Goal: Information Seeking & Learning: Learn about a topic

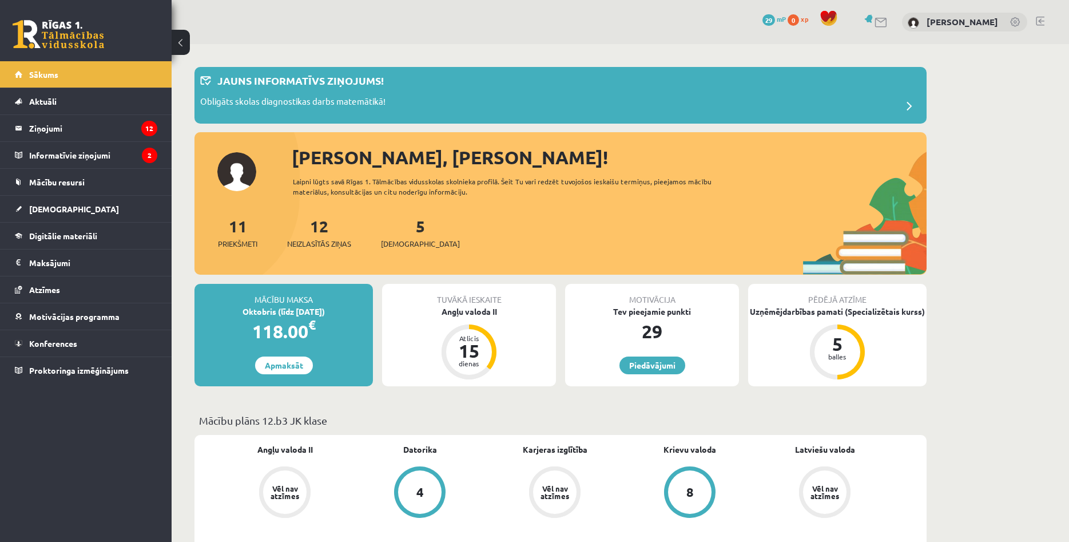
click at [86, 208] on link "[DEMOGRAPHIC_DATA]" at bounding box center [86, 209] width 142 height 26
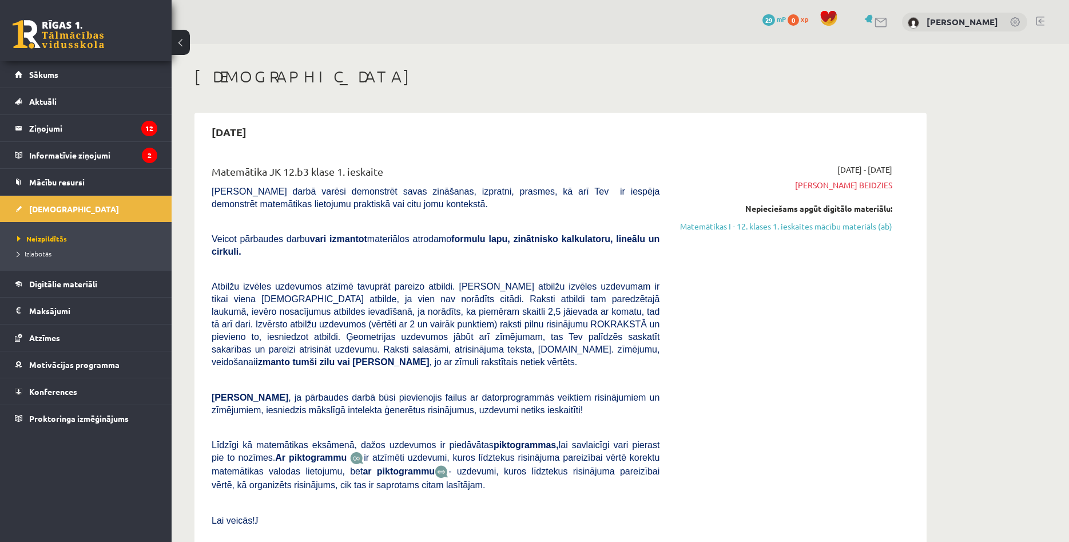
click at [909, 82] on h1 "[DEMOGRAPHIC_DATA]" at bounding box center [561, 76] width 732 height 19
drag, startPoint x: 826, startPoint y: 187, endPoint x: 916, endPoint y: 181, distance: 89.5
click at [913, 181] on div "Matemātika JK 12.b3 klase 1. ieskaite Pārbaudes darbā varēsi demonstrēt savas z…" at bounding box center [560, 357] width 721 height 410
click at [920, 181] on div "Matemātika JK 12.b3 klase 1. ieskaite Pārbaudes darbā varēsi demonstrēt savas z…" at bounding box center [560, 357] width 721 height 410
click at [916, 179] on div "Matemātika JK 12.b3 klase 1. ieskaite Pārbaudes darbā varēsi demonstrēt savas z…" at bounding box center [560, 357] width 721 height 410
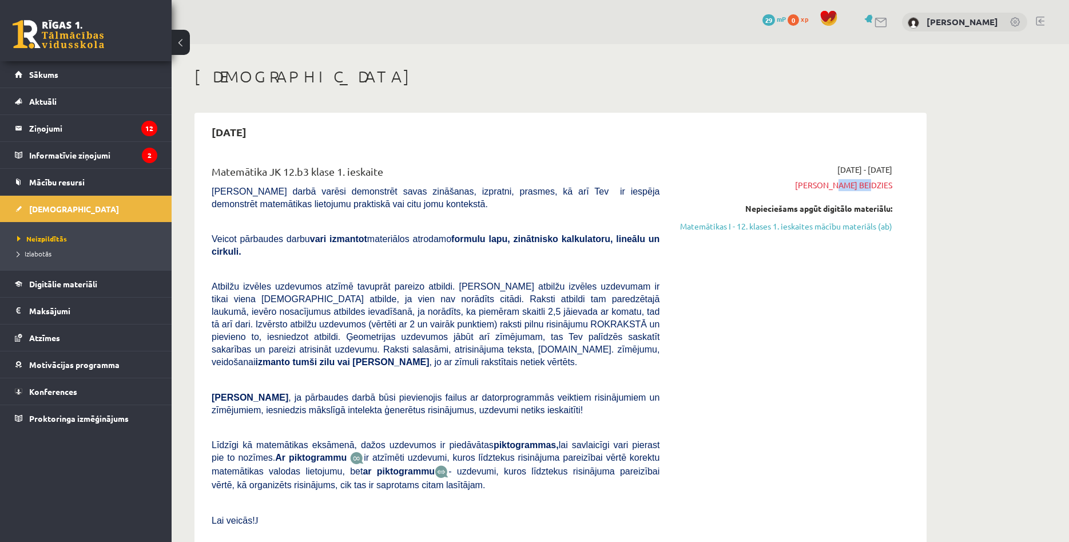
click at [915, 179] on div "Matemātika JK 12.b3 klase 1. ieskaite Pārbaudes darbā varēsi demonstrēt savas z…" at bounding box center [560, 357] width 721 height 410
click at [910, 177] on div "Matemātika JK 12.b3 klase 1. ieskaite Pārbaudes darbā varēsi demonstrēt savas z…" at bounding box center [560, 357] width 721 height 410
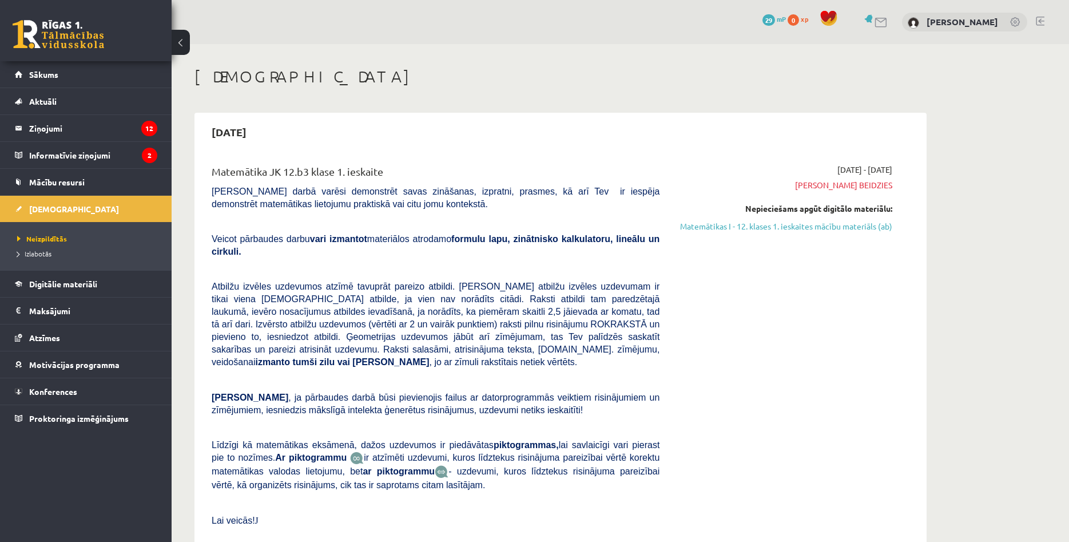
click at [910, 177] on div "Matemātika JK 12.b3 klase 1. ieskaite Pārbaudes darbā varēsi demonstrēt savas z…" at bounding box center [560, 357] width 721 height 410
click at [909, 177] on div "Matemātika JK 12.b3 klase 1. ieskaite Pārbaudes darbā varēsi demonstrēt savas z…" at bounding box center [561, 357] width 698 height 387
click at [907, 151] on div "2025-09-15 Matemātika JK 12.b3 klase 1. ieskaite Pārbaudes darbā varēsi demonst…" at bounding box center [561, 347] width 732 height 469
click at [739, 227] on link "Matemātikas I - 12. klases 1. ieskaites mācību materiāls (ab)" at bounding box center [785, 226] width 216 height 12
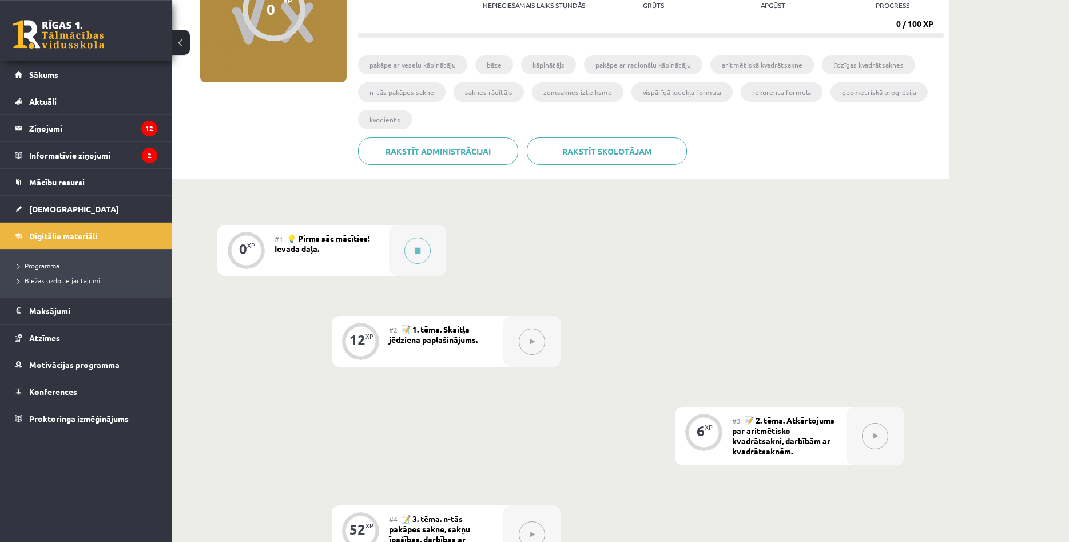
scroll to position [175, 0]
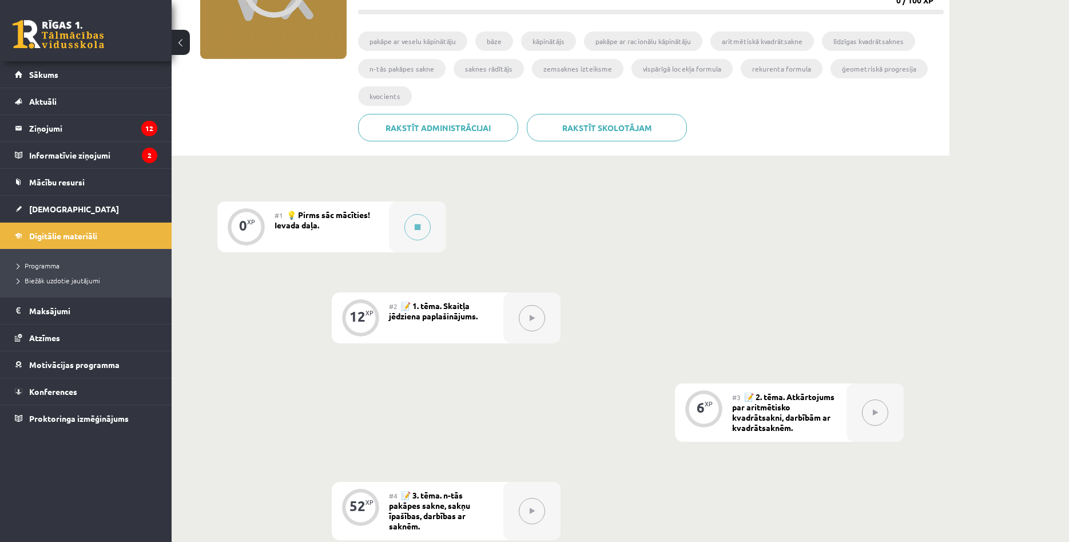
click at [352, 222] on div "#1 💡 Pirms sāc mācīties! Ievada daļa." at bounding box center [332, 226] width 114 height 51
click at [418, 232] on button at bounding box center [418, 227] width 26 height 26
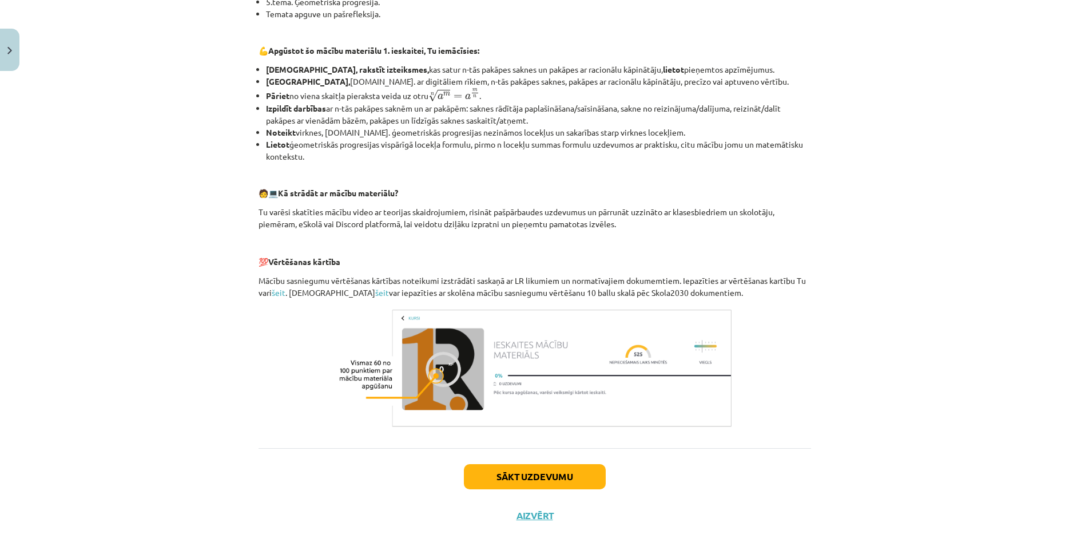
scroll to position [378, 0]
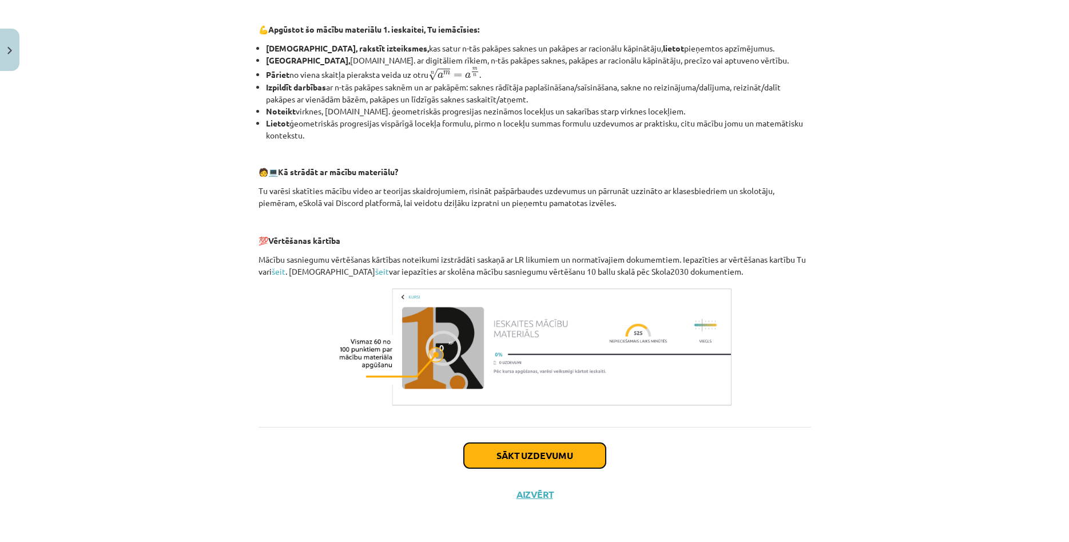
click at [513, 454] on button "Sākt uzdevumu" at bounding box center [535, 455] width 142 height 25
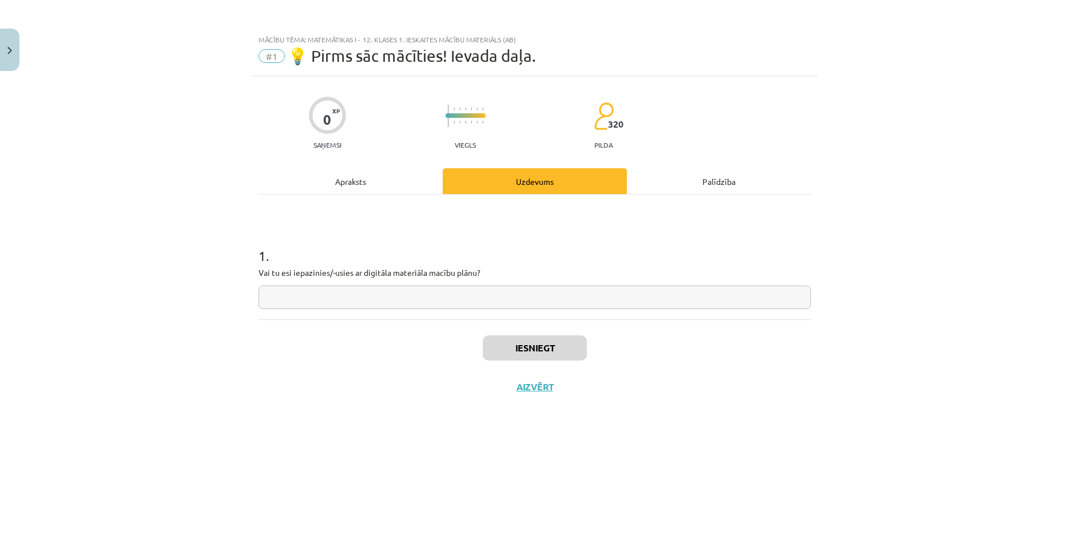
click at [429, 299] on input "text" at bounding box center [535, 297] width 553 height 23
type input "**"
click at [519, 338] on button "Iesniegt" at bounding box center [535, 347] width 104 height 25
click at [524, 397] on button "Nākamā nodarbība" at bounding box center [535, 394] width 112 height 26
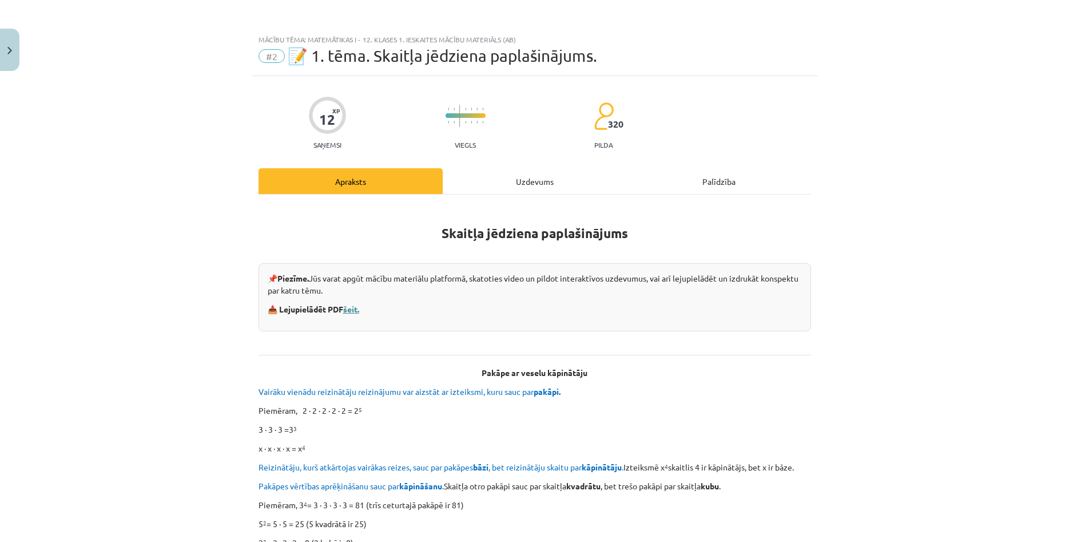
click at [359, 311] on link "šeit." at bounding box center [351, 309] width 16 height 10
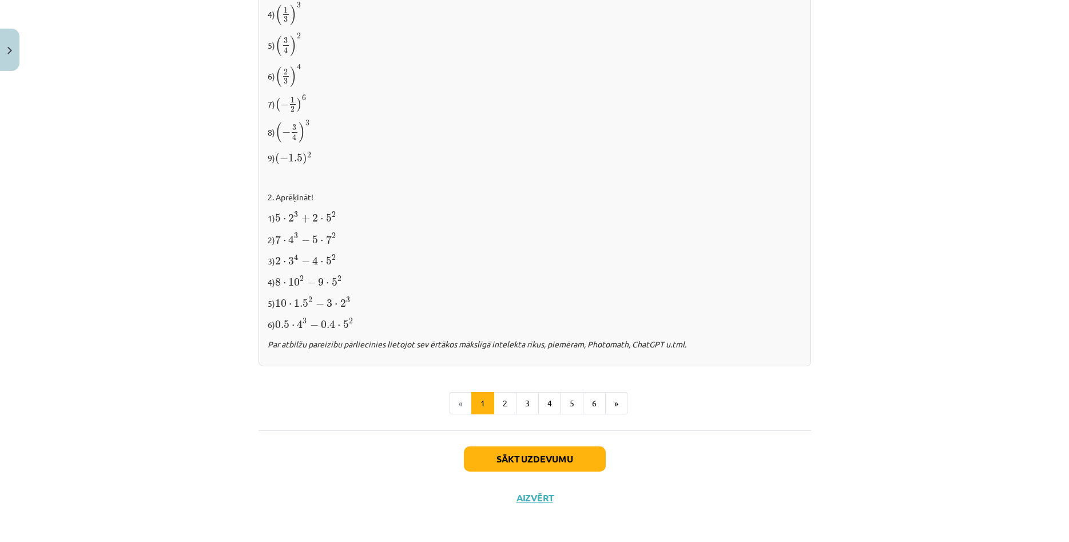
scroll to position [1085, 0]
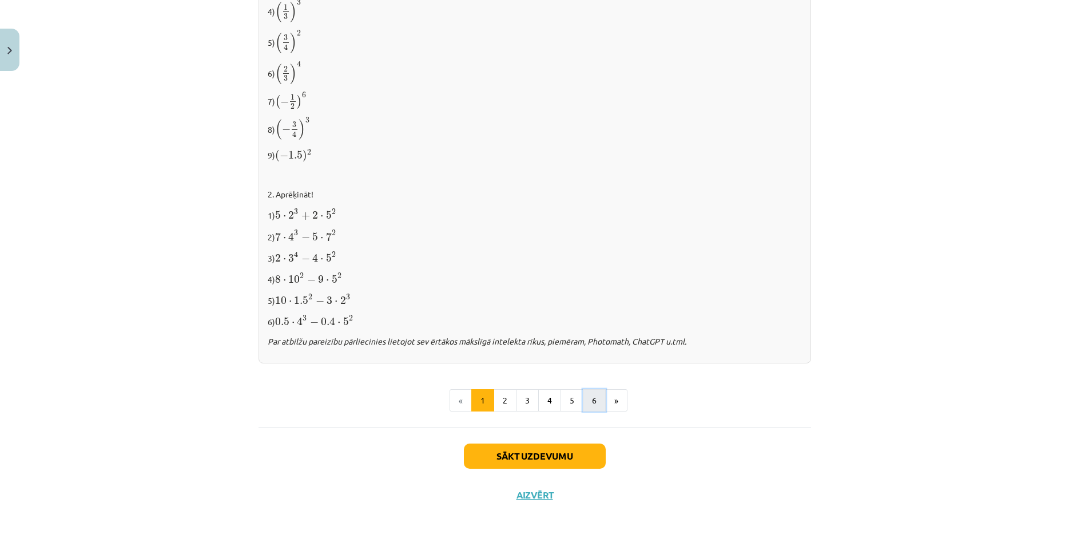
click at [592, 402] on button "6" at bounding box center [594, 400] width 23 height 23
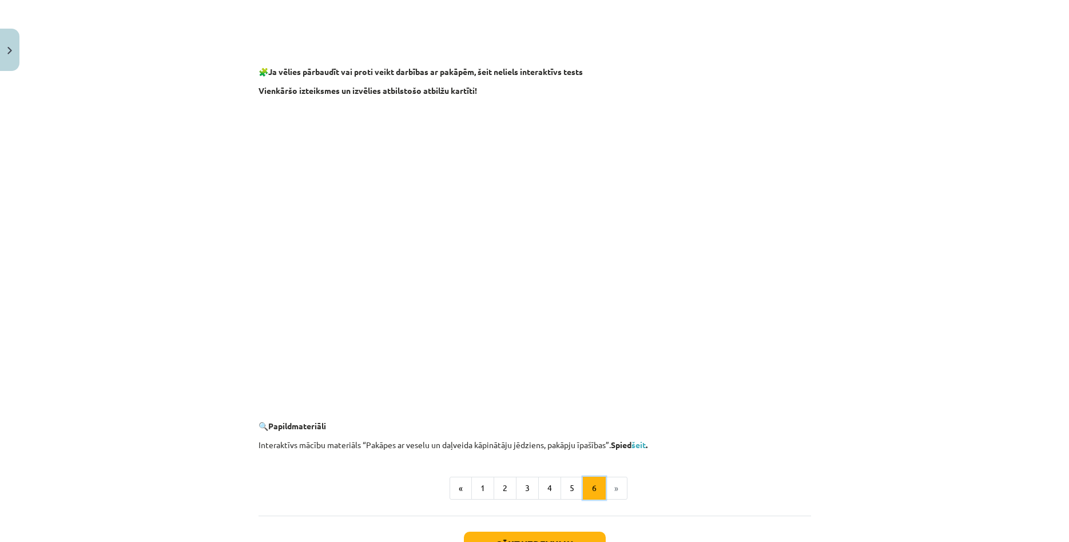
scroll to position [921, 0]
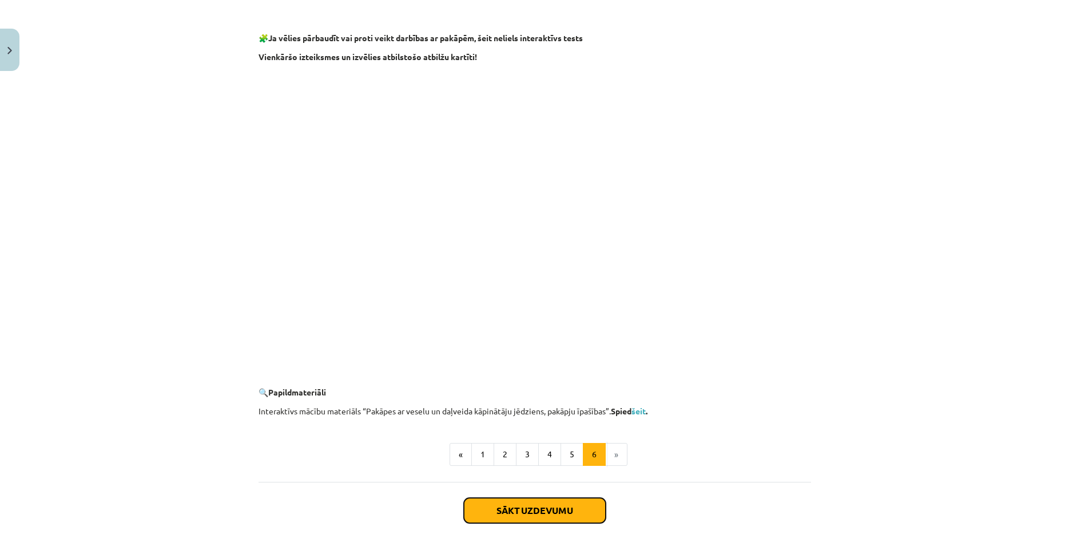
click at [535, 506] on button "Sākt uzdevumu" at bounding box center [535, 510] width 142 height 25
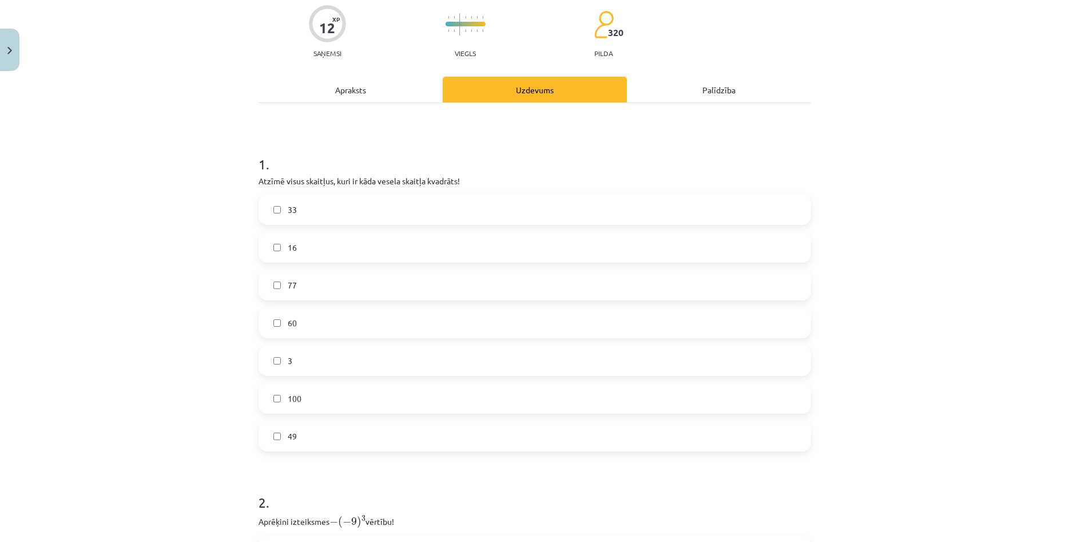
scroll to position [110, 0]
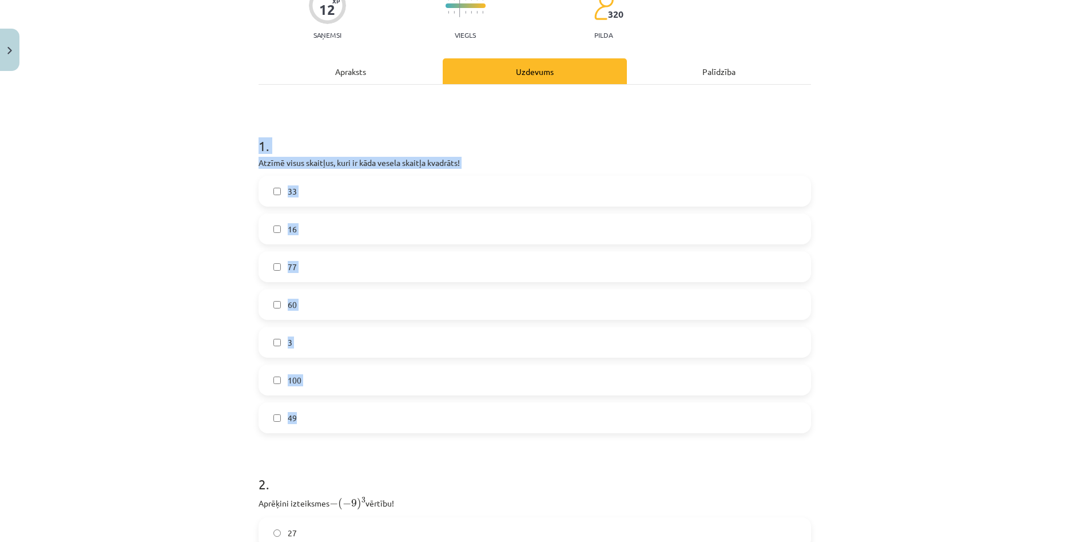
drag, startPoint x: 272, startPoint y: 165, endPoint x: 423, endPoint y: 417, distance: 293.6
click at [423, 417] on div "Mācību tēma: Matemātikas i - 12. klases 1. ieskaites mācību materiāls (ab) #2 📝…" at bounding box center [534, 271] width 1069 height 542
copy div "1 . Atzīmē visus skaitļus, kuri ir kāda vesela skaitļa kvadrāts! 33 16 77 60 3 …"
click at [153, 142] on div "Mācību tēma: Matemātikas i - 12. klases 1. ieskaites mācību materiāls (ab) #2 📝…" at bounding box center [534, 271] width 1069 height 542
click at [280, 423] on label "49" at bounding box center [535, 417] width 550 height 29
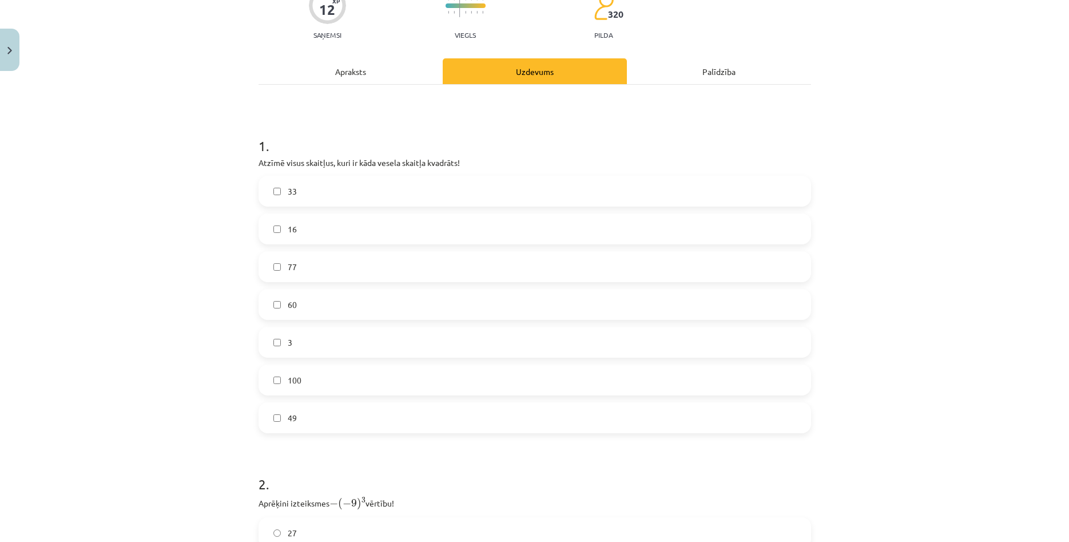
click at [202, 332] on div "Mācību tēma: Matemātikas i - 12. klases 1. ieskaites mācību materiāls (ab) #2 📝…" at bounding box center [534, 271] width 1069 height 542
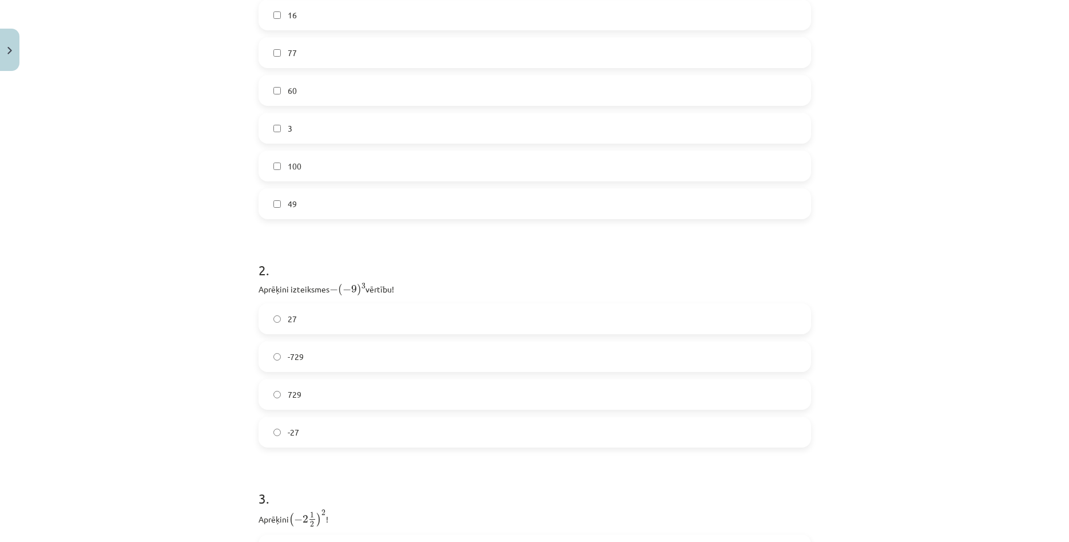
scroll to position [330, 0]
drag, startPoint x: 262, startPoint y: 283, endPoint x: 447, endPoint y: 424, distance: 232.7
click at [447, 424] on div "2 . Aprēķini izteiksmes − ( − 9 ) 3 − ( − 9 ) 3 vērtību! 27 -729 729 -27" at bounding box center [535, 338] width 553 height 205
copy div "− ( − 9 ) 3 − ( − 9 ) 3 vērtību! 27 -729 729 -27"
click at [187, 278] on div "Mācību tēma: Matemātikas i - 12. klases 1. ieskaites mācību materiāls (ab) #2 📝…" at bounding box center [534, 271] width 1069 height 542
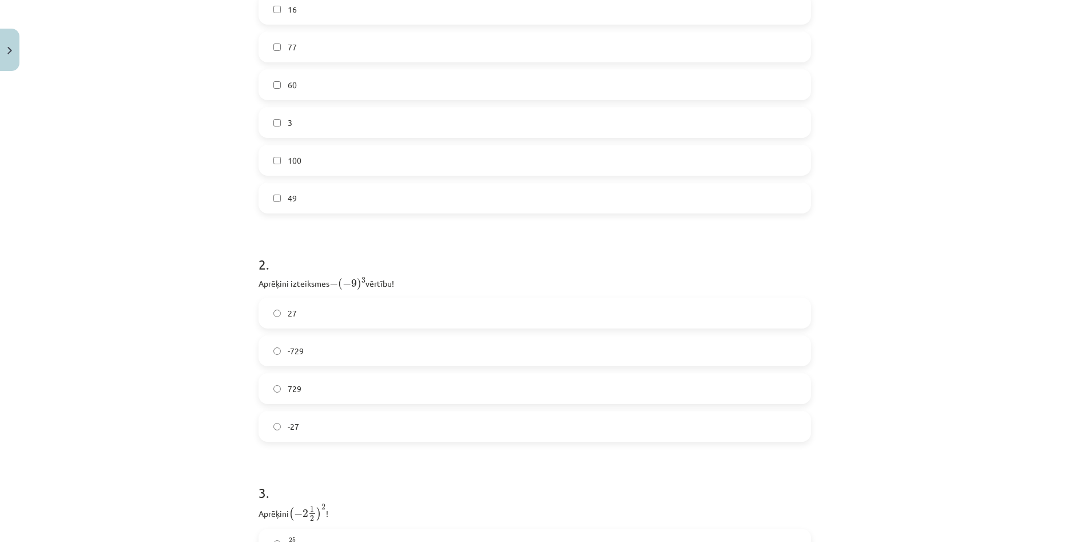
click at [308, 385] on label "729" at bounding box center [535, 388] width 550 height 29
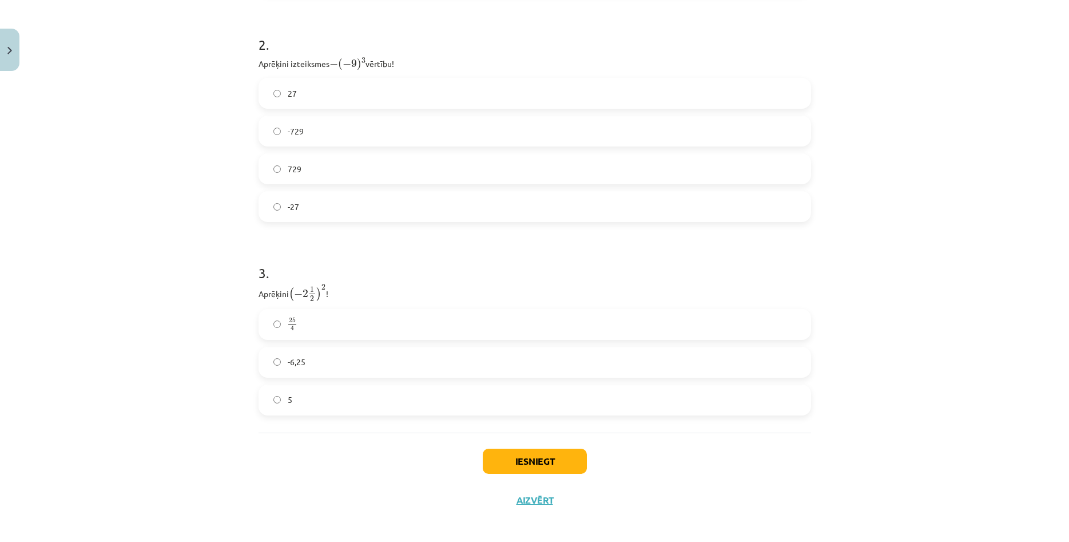
scroll to position [555, 0]
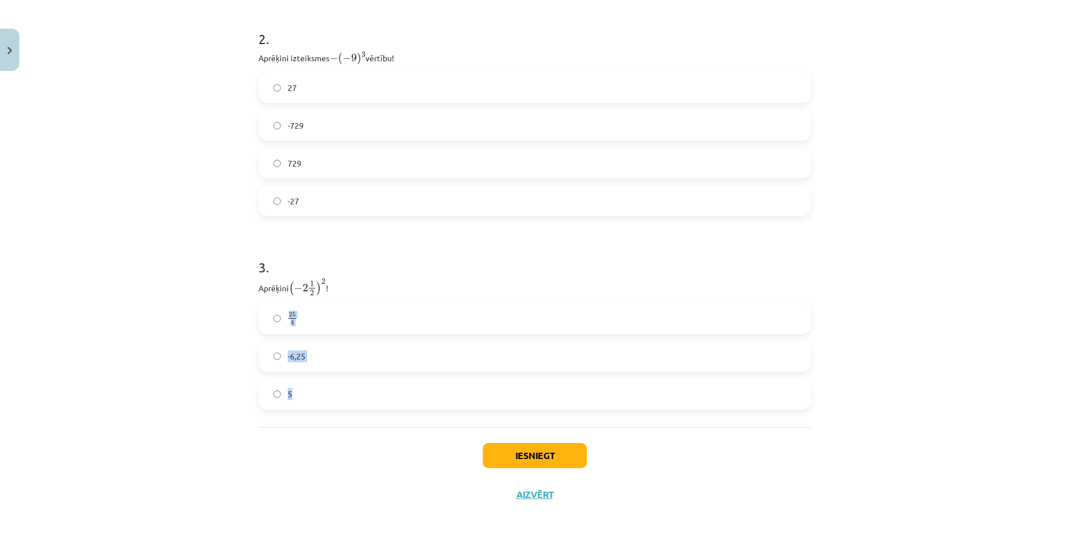
drag, startPoint x: 259, startPoint y: 288, endPoint x: 366, endPoint y: 400, distance: 155.0
click at [366, 400] on div "3 . Aprēķini ( − 2 1 2 ) 2 ( − 2 1 2 ) 2 ! 25 4 25 4 -6,25 5" at bounding box center [535, 324] width 553 height 171
copy div "25 4 25 4 -6,25 5"
click at [172, 266] on div "Mācību tēma: Matemātikas i - 12. klases 1. ieskaites mācību materiāls (ab) #2 📝…" at bounding box center [534, 271] width 1069 height 542
click at [292, 318] on span at bounding box center [292, 318] width 8 height 1
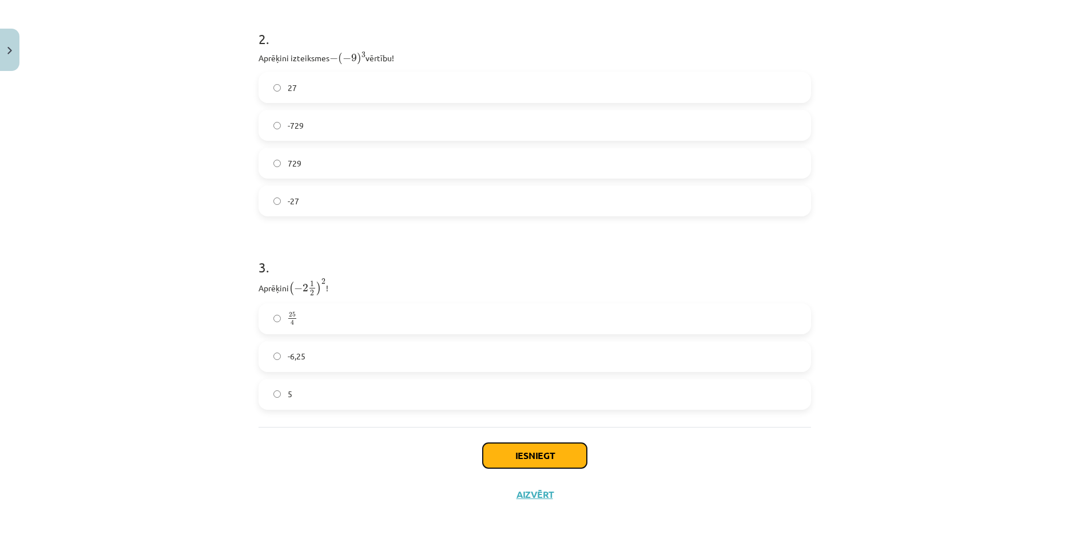
click at [501, 449] on button "Iesniegt" at bounding box center [535, 455] width 104 height 25
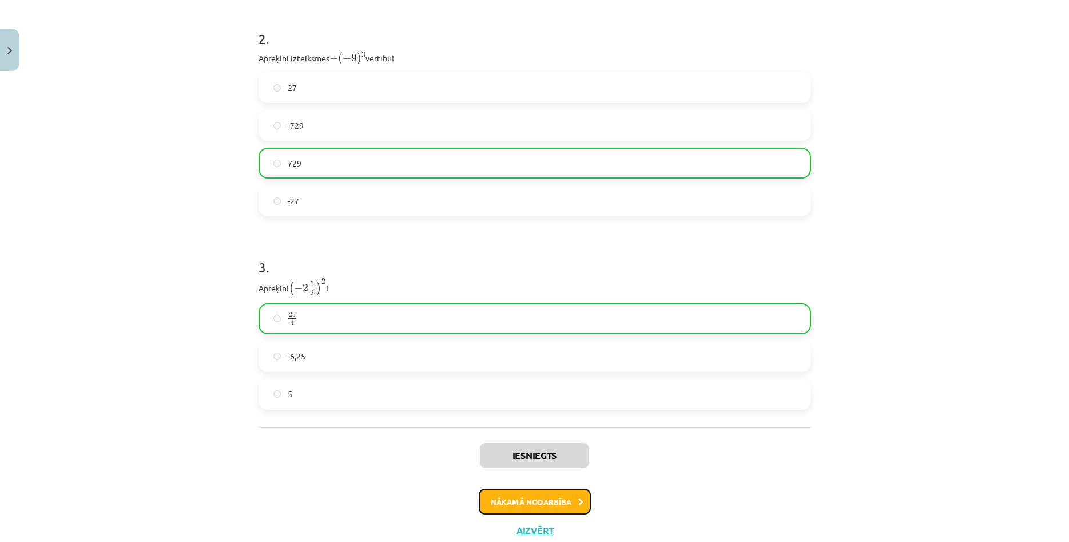
click at [489, 501] on button "Nākamā nodarbība" at bounding box center [535, 502] width 112 height 26
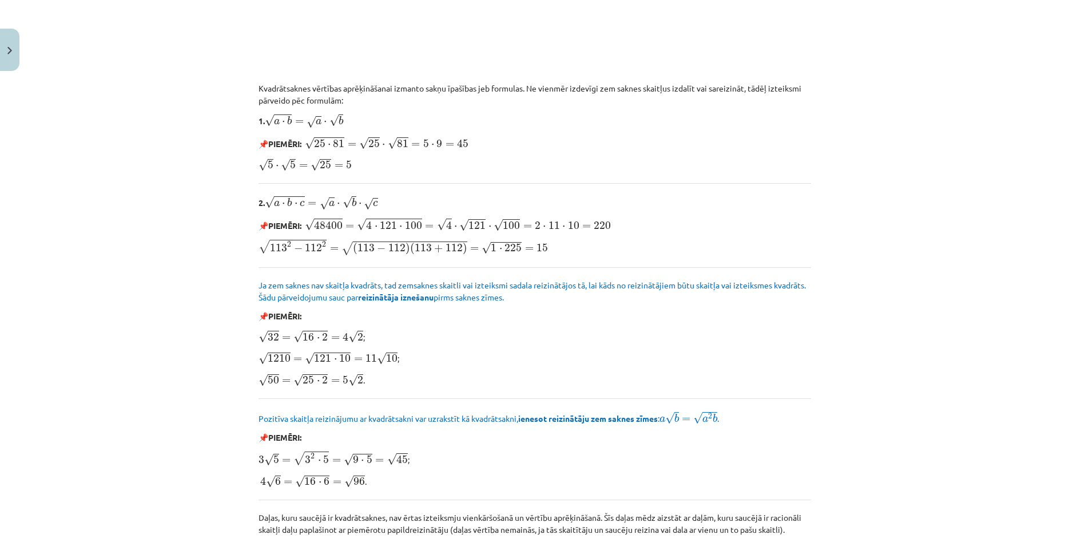
scroll to position [1237, 0]
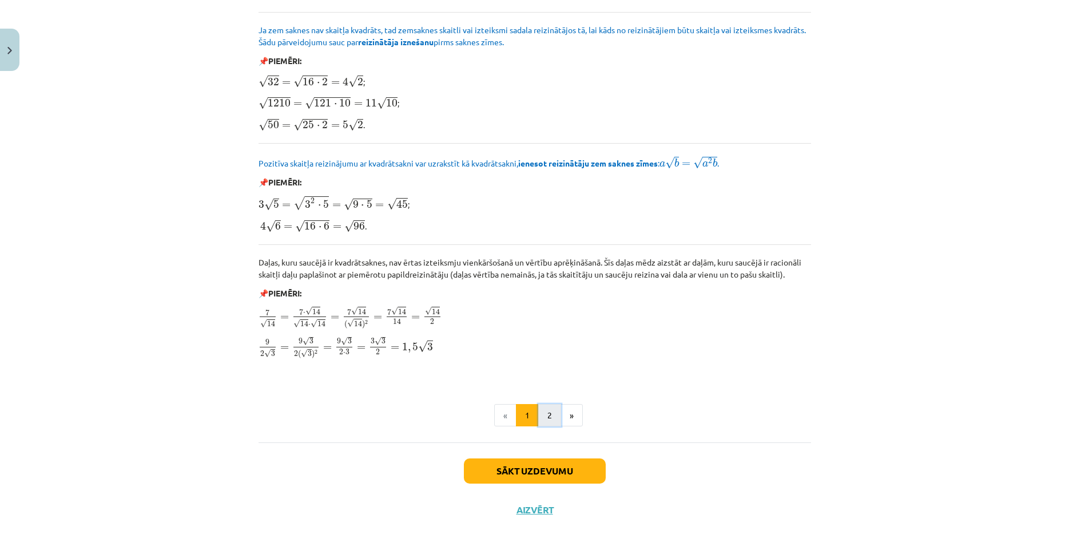
click at [553, 416] on button "2" at bounding box center [549, 415] width 23 height 23
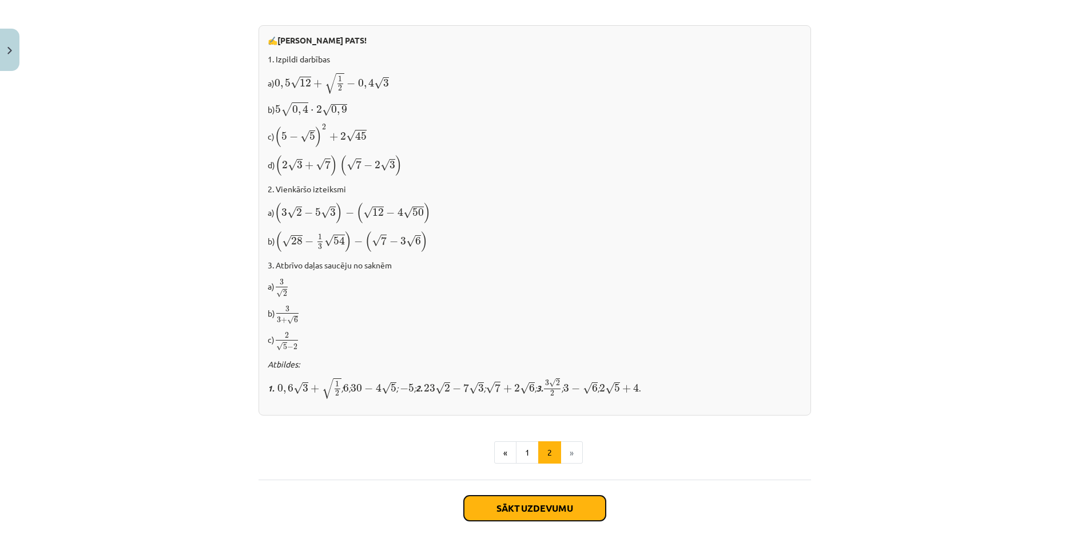
click at [509, 496] on button "Sākt uzdevumu" at bounding box center [535, 508] width 142 height 25
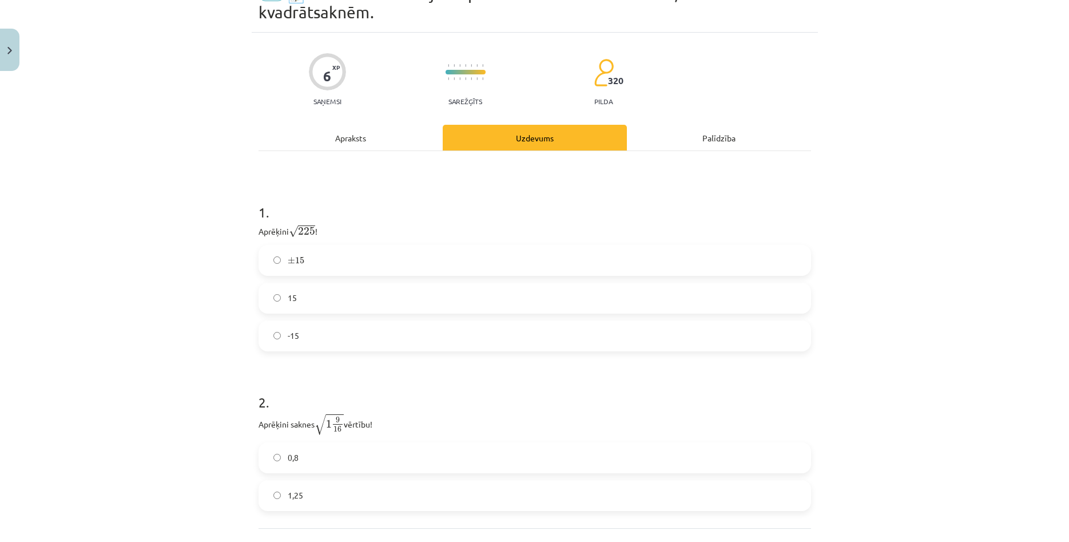
scroll to position [45, 0]
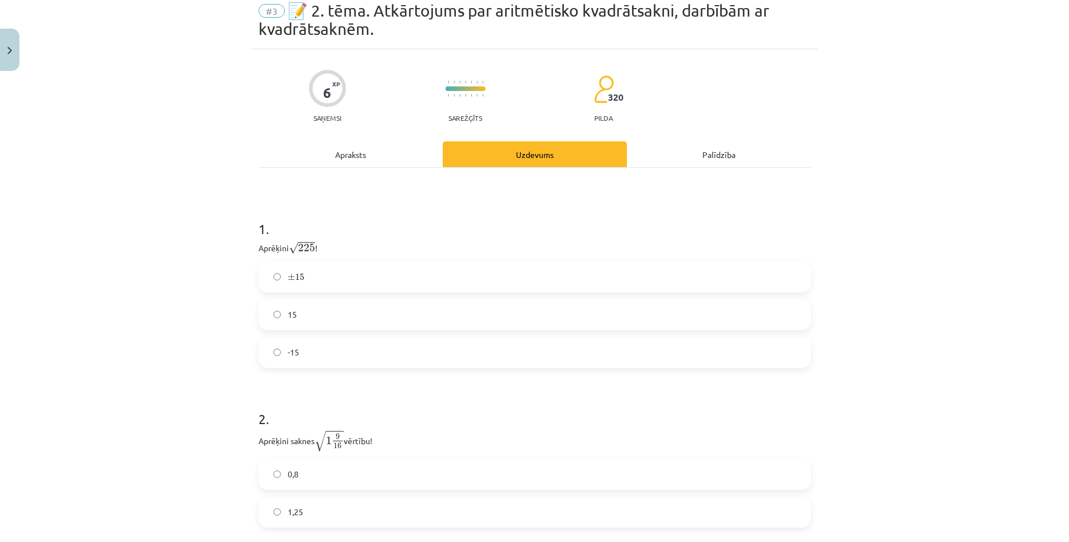
click at [297, 316] on label "15" at bounding box center [535, 314] width 550 height 29
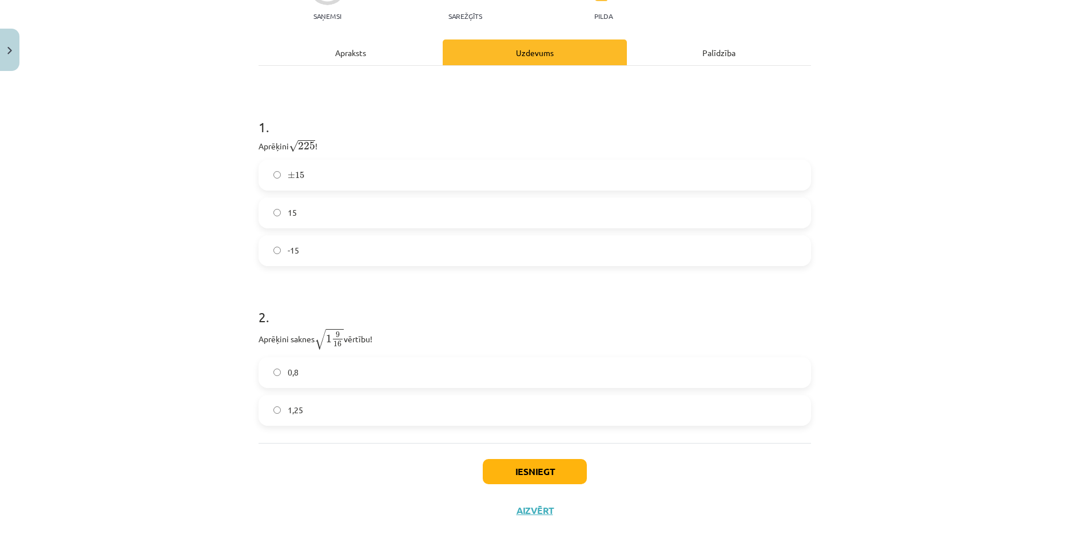
scroll to position [155, 0]
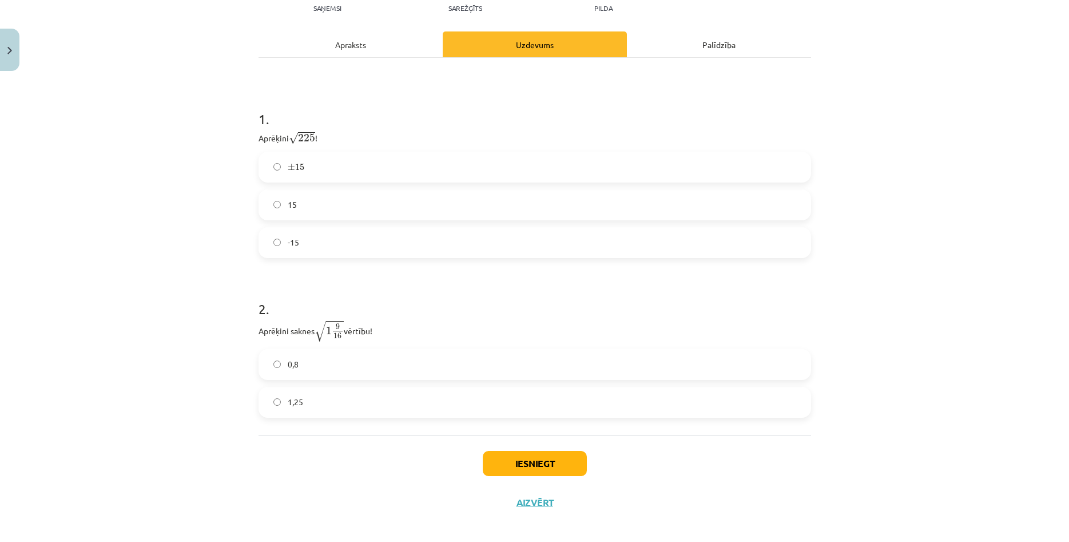
click at [324, 402] on label "1,25" at bounding box center [535, 402] width 550 height 29
click at [536, 458] on button "Iesniegt" at bounding box center [535, 463] width 104 height 25
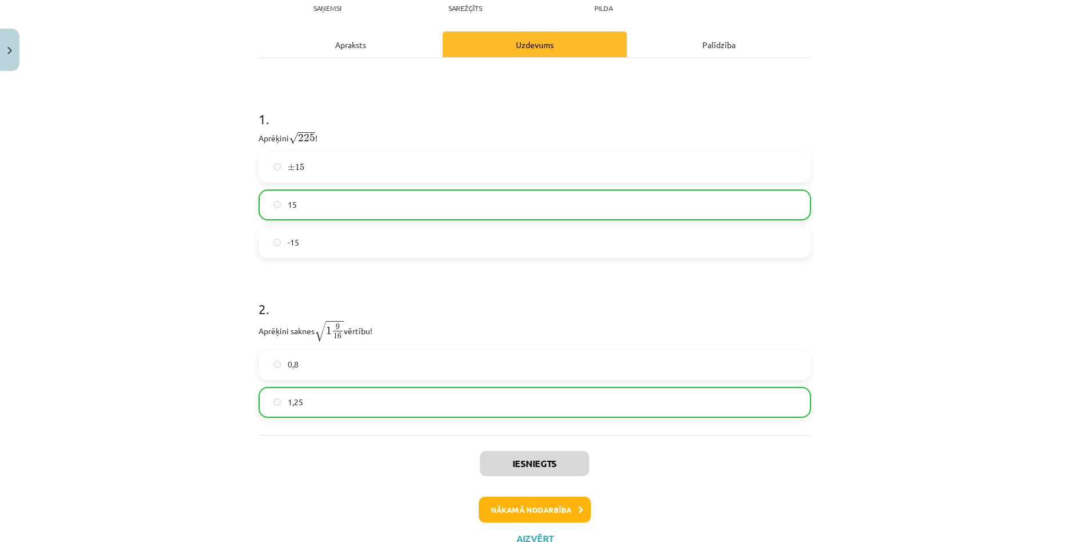
click at [513, 496] on div "Iesniegts Nākamā nodarbība Aizvērt" at bounding box center [535, 493] width 553 height 117
click at [513, 499] on button "Nākamā nodarbība" at bounding box center [535, 510] width 112 height 26
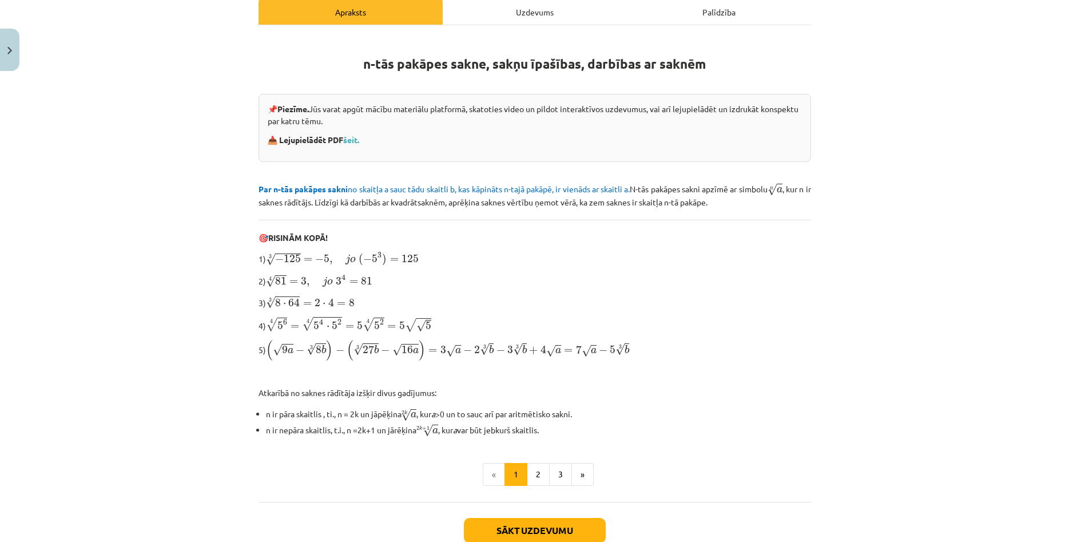
scroll to position [242, 0]
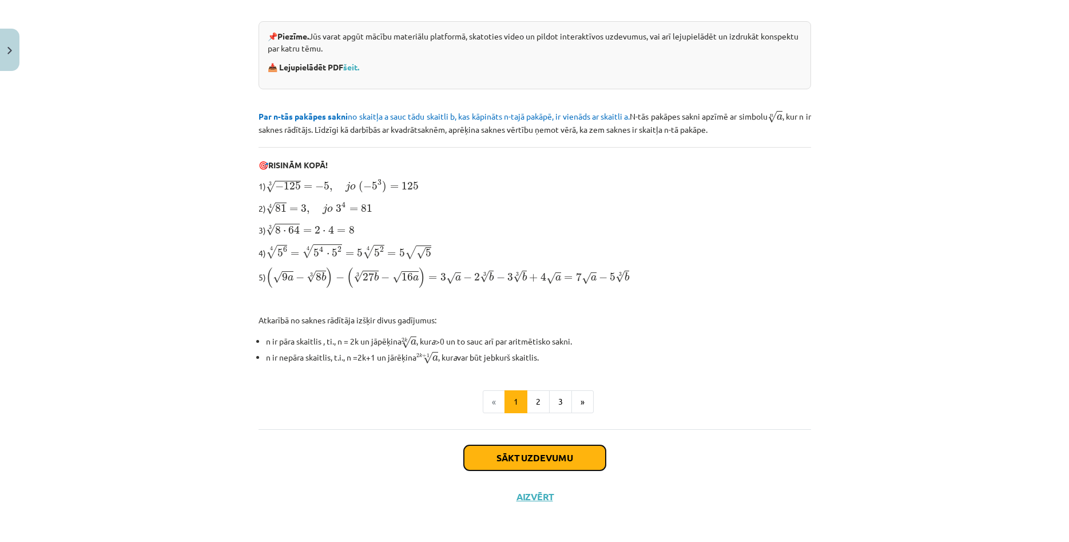
click at [553, 450] on button "Sākt uzdevumu" at bounding box center [535, 457] width 142 height 25
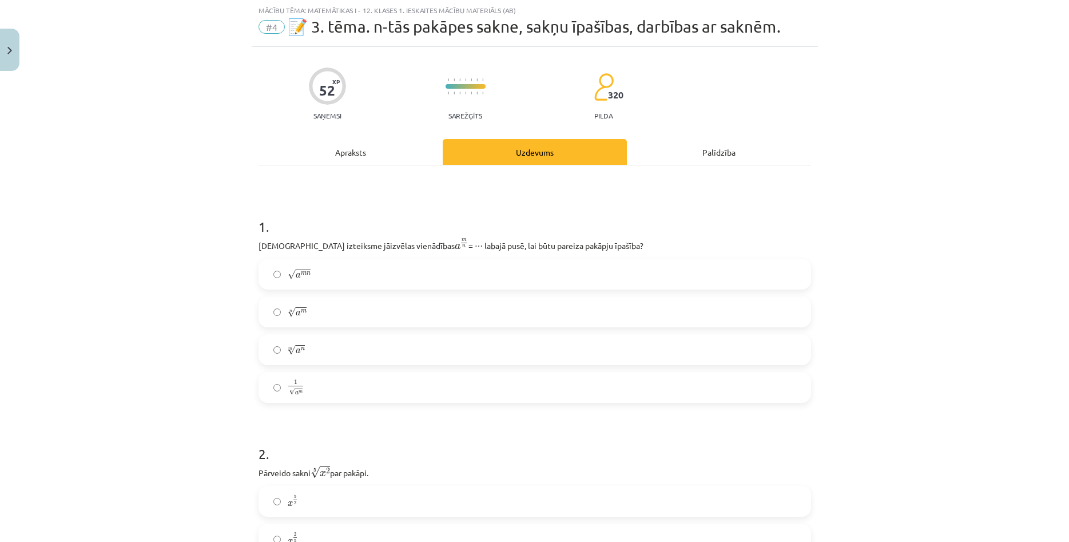
scroll to position [29, 0]
click at [335, 354] on label "m √ a n a n m" at bounding box center [535, 350] width 550 height 29
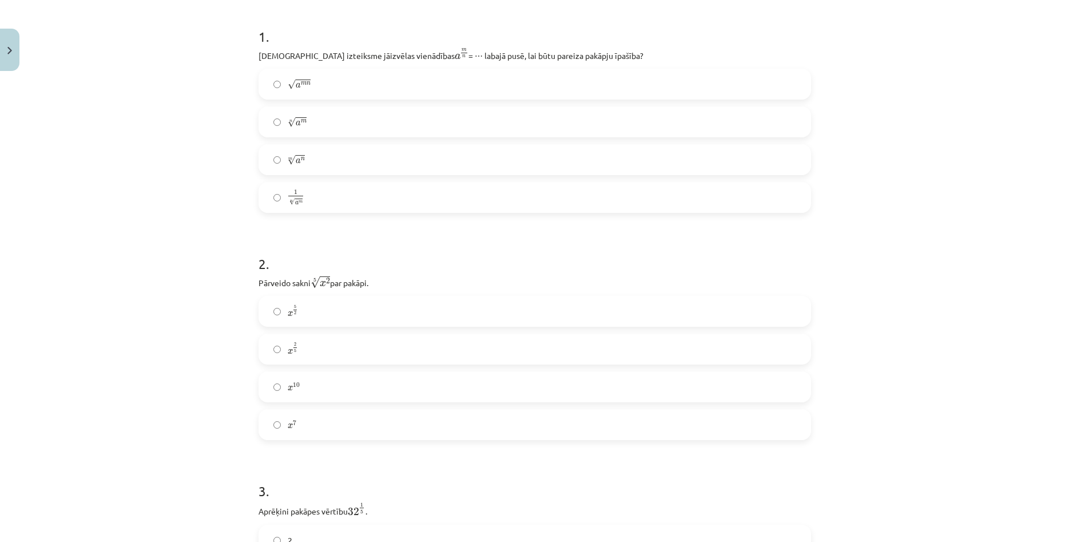
scroll to position [248, 0]
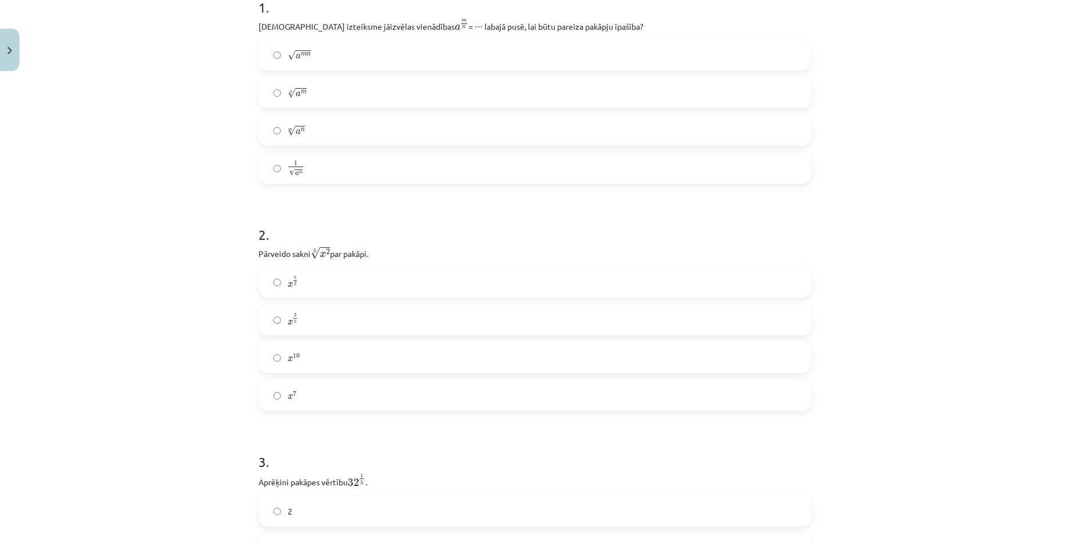
click at [346, 326] on label "x 2 5 x 2 5" at bounding box center [535, 320] width 550 height 29
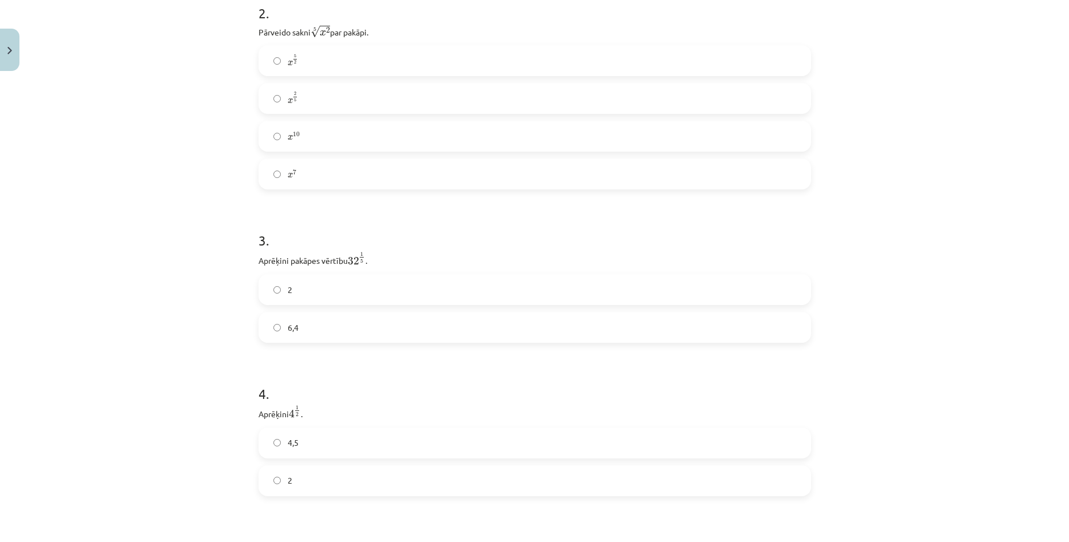
scroll to position [468, 0]
click at [318, 328] on label "6,4" at bounding box center [535, 329] width 550 height 29
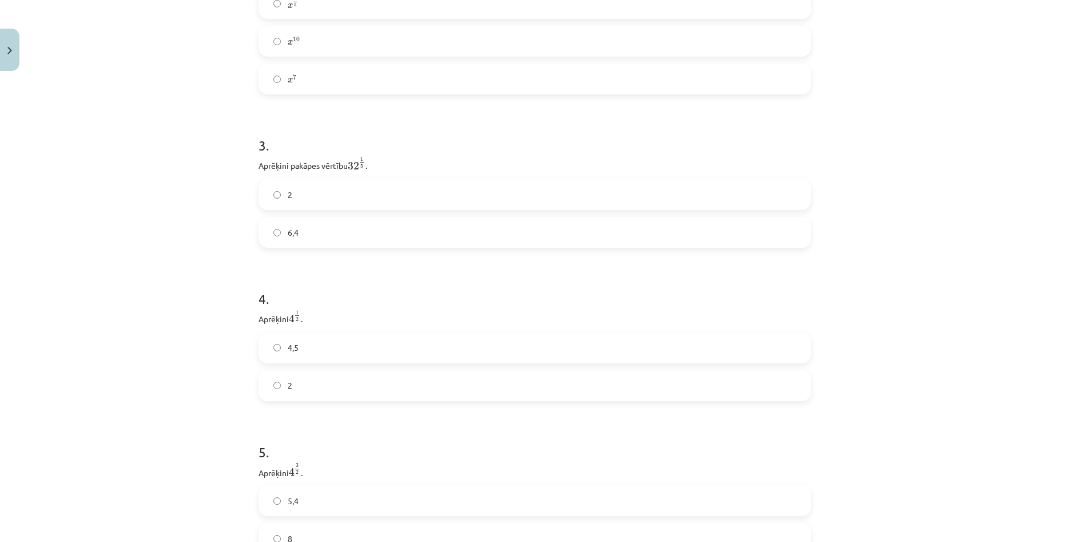
scroll to position [567, 0]
click at [322, 381] on label "2" at bounding box center [535, 383] width 550 height 29
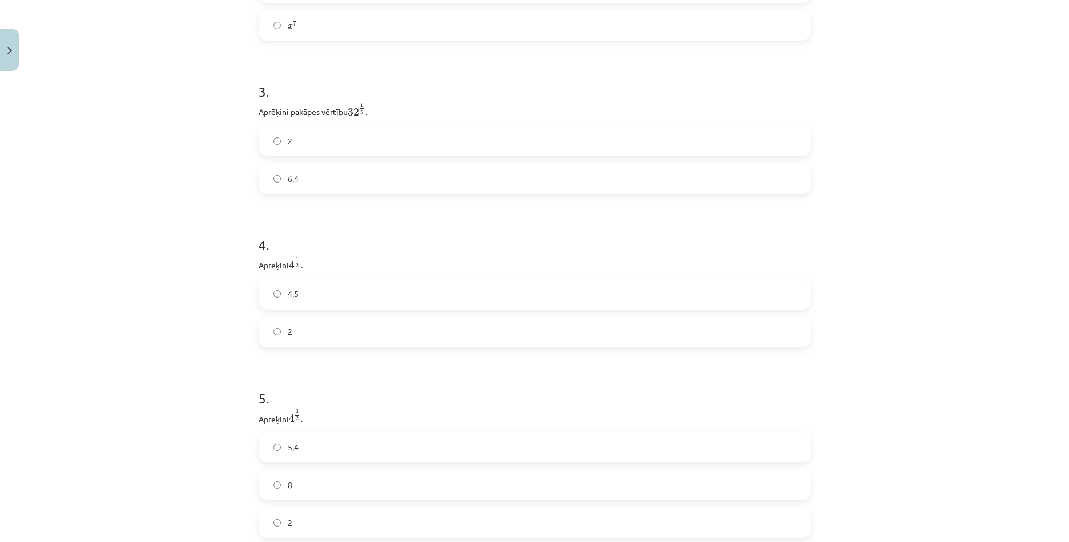
scroll to position [732, 0]
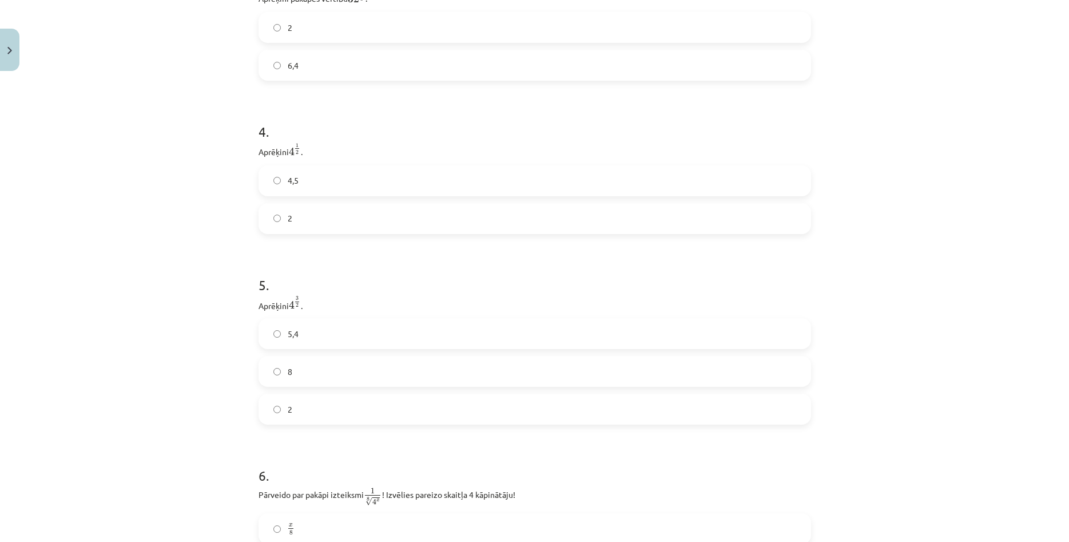
click at [204, 314] on div "Mācību tēma: Matemātikas i - 12. klases 1. ieskaites mācību materiāls (ab) #4 📝…" at bounding box center [534, 271] width 1069 height 542
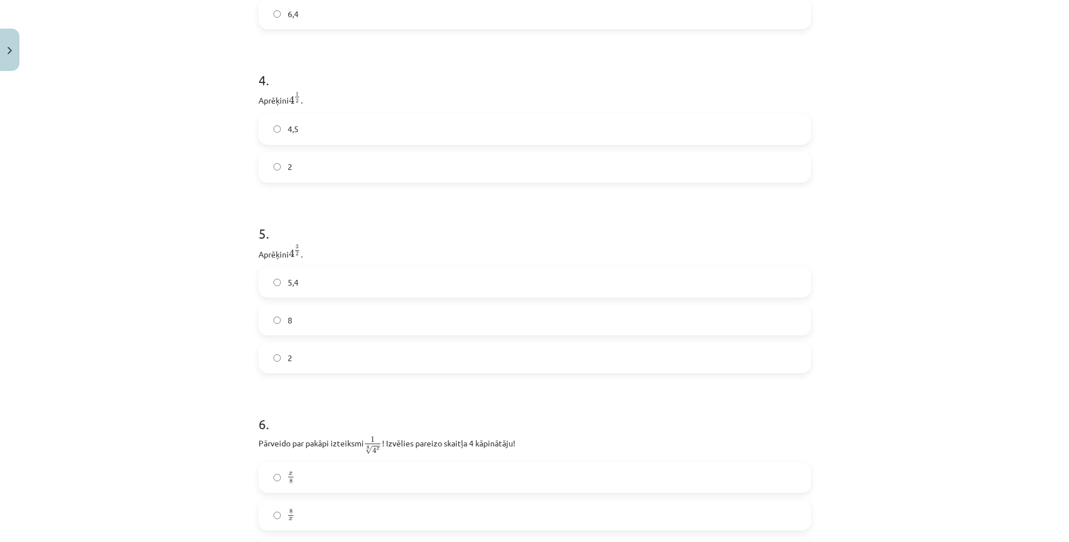
scroll to position [787, 0]
click at [331, 316] on label "8" at bounding box center [535, 316] width 550 height 29
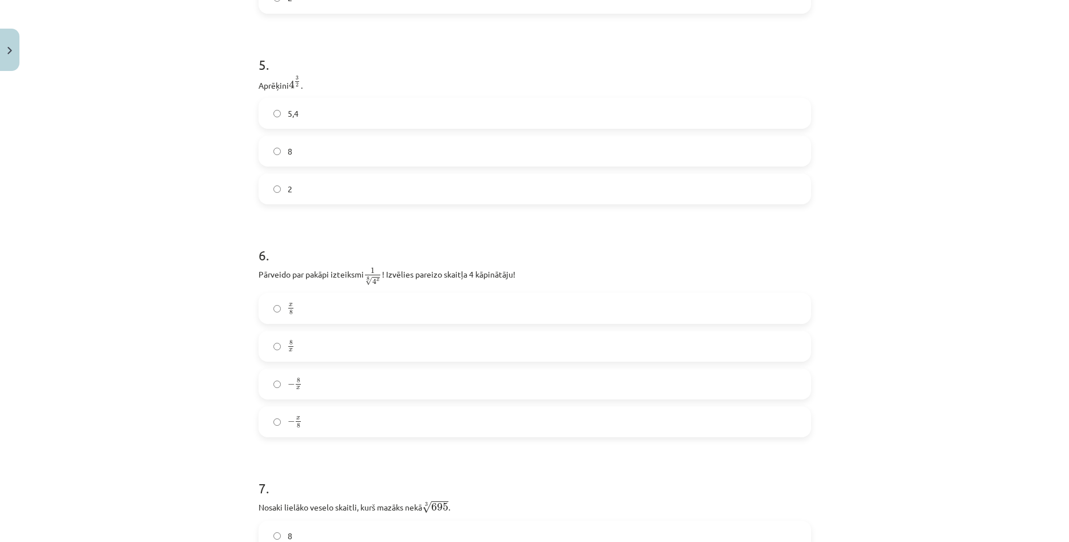
scroll to position [1006, 0]
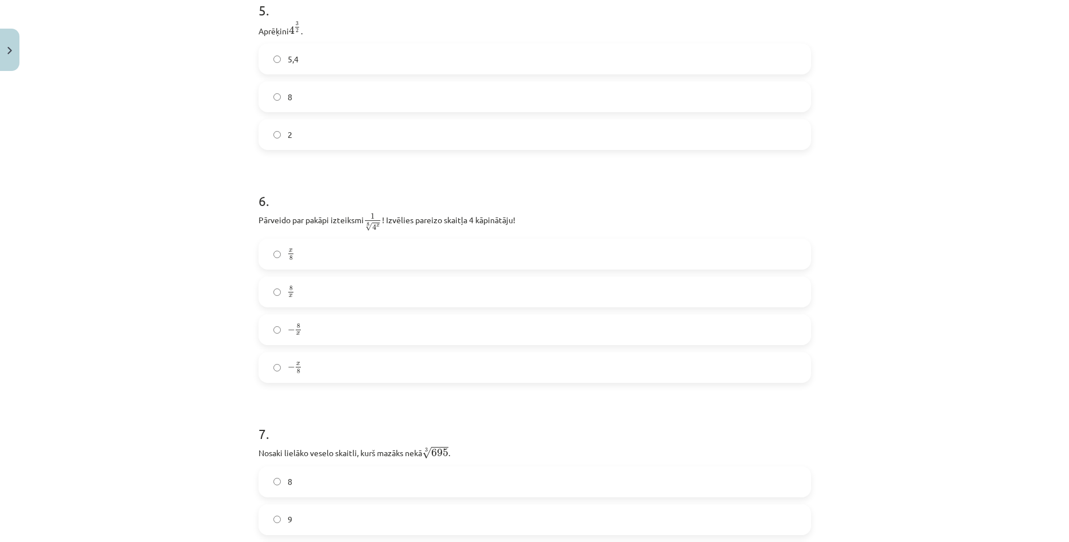
click at [295, 260] on span "x 8" at bounding box center [291, 254] width 7 height 11
click at [339, 336] on label "− 8 x − 8 x" at bounding box center [535, 329] width 550 height 29
drag, startPoint x: 339, startPoint y: 367, endPoint x: 311, endPoint y: 368, distance: 28.1
click at [339, 367] on label "− x 8 − x 8" at bounding box center [535, 367] width 550 height 29
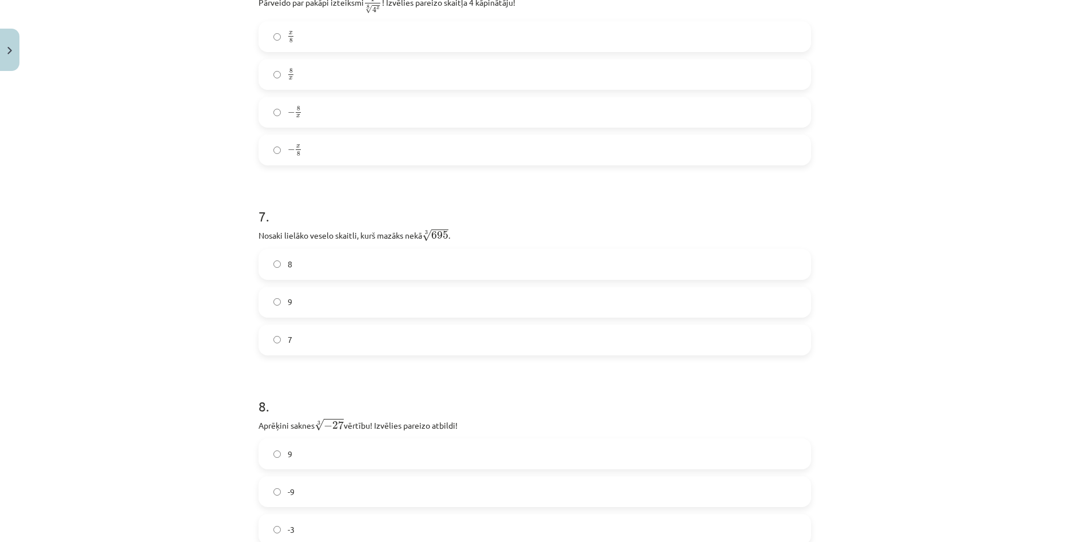
scroll to position [1226, 0]
click at [296, 261] on label "8" at bounding box center [535, 262] width 550 height 29
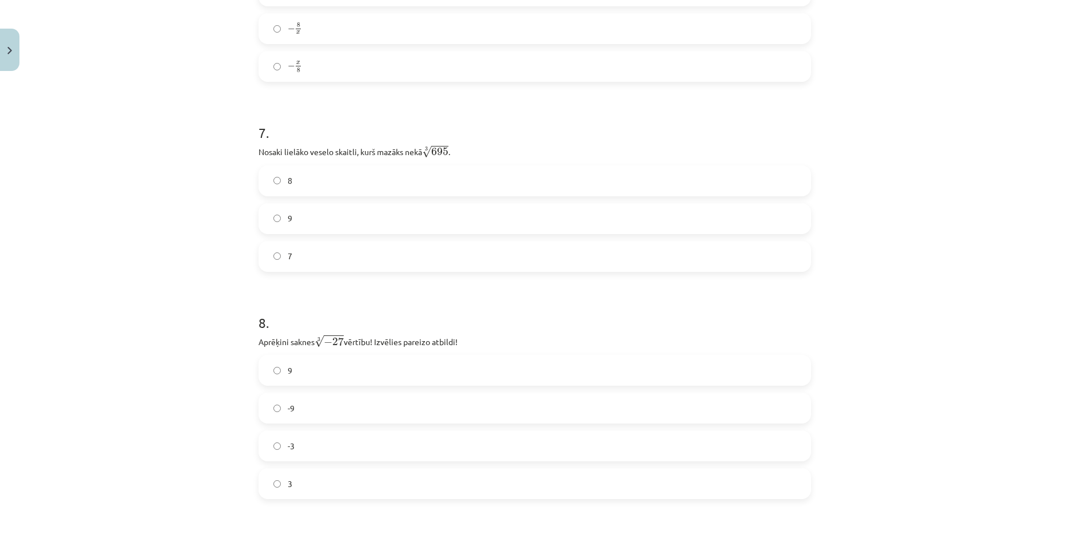
scroll to position [1336, 0]
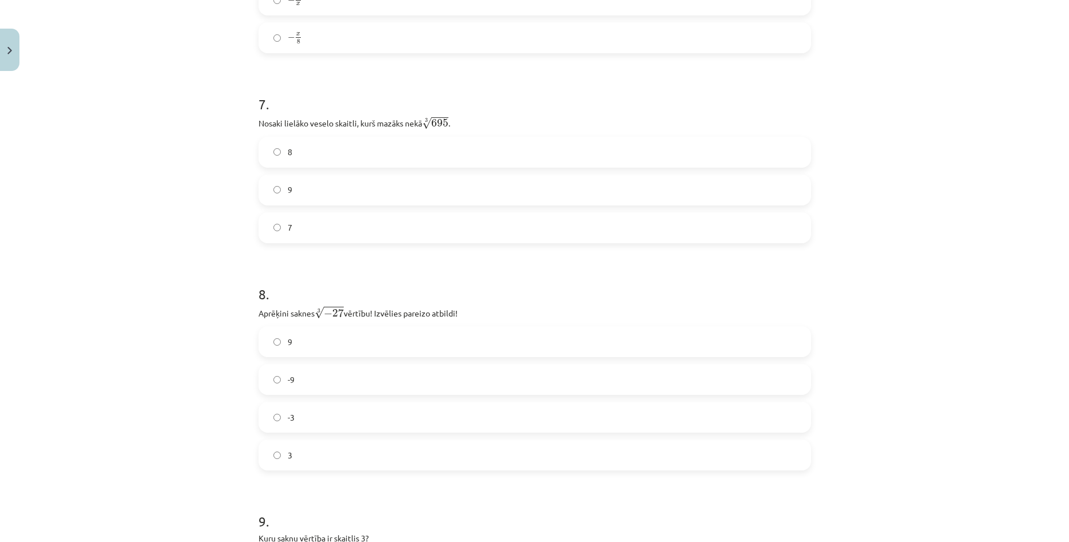
click at [321, 427] on label "-3" at bounding box center [535, 417] width 550 height 29
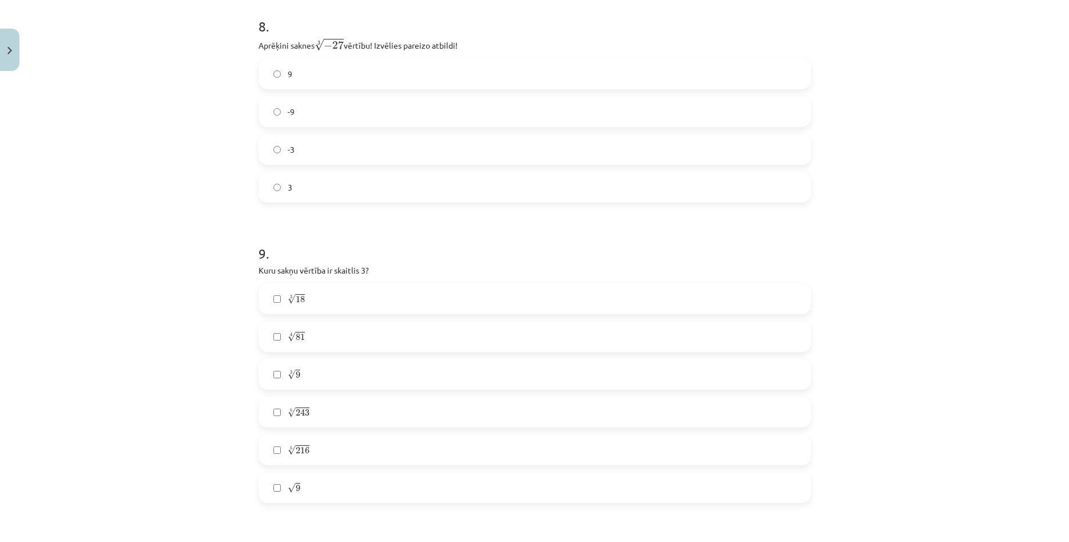
scroll to position [1666, 0]
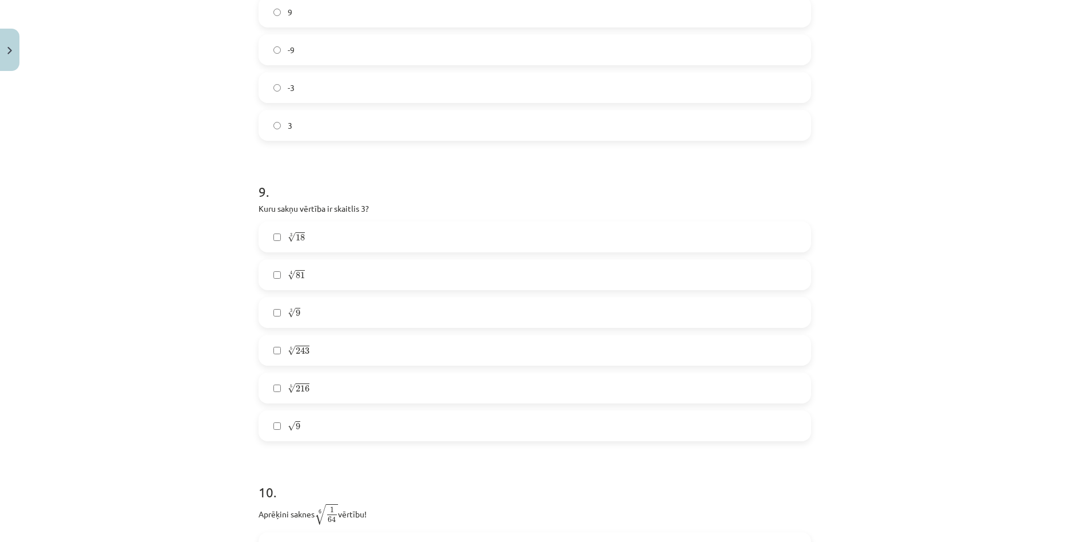
click at [362, 275] on label "4 √ 81 81 4" at bounding box center [535, 274] width 550 height 29
click at [333, 356] on label "5 √ 243 243 5" at bounding box center [535, 350] width 550 height 29
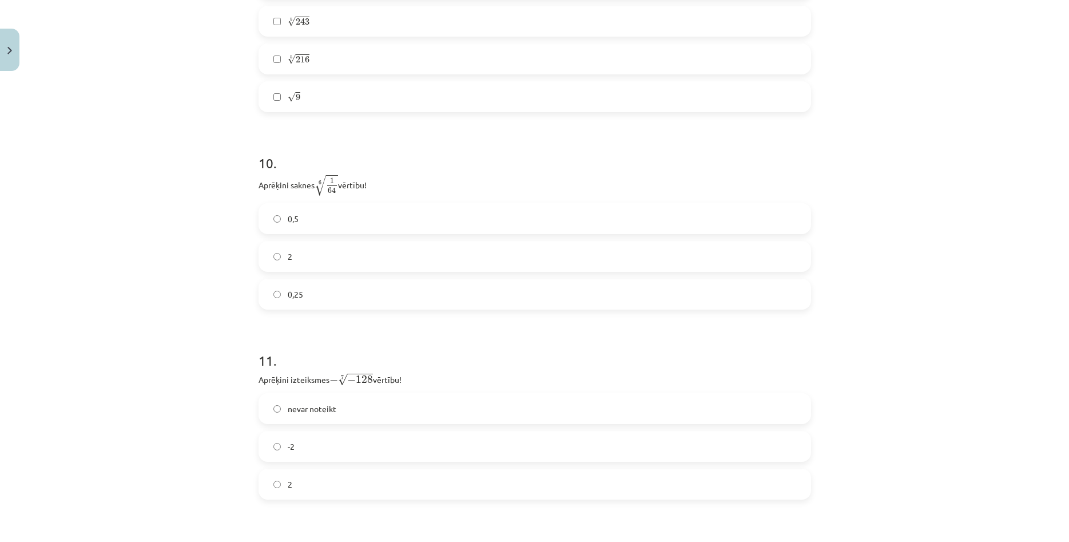
scroll to position [1995, 0]
click at [326, 227] on label "0,5" at bounding box center [535, 218] width 550 height 29
click at [320, 287] on label "0,25" at bounding box center [535, 293] width 550 height 29
click at [304, 228] on label "0,5" at bounding box center [535, 218] width 550 height 29
click at [300, 266] on label "2" at bounding box center [535, 255] width 550 height 29
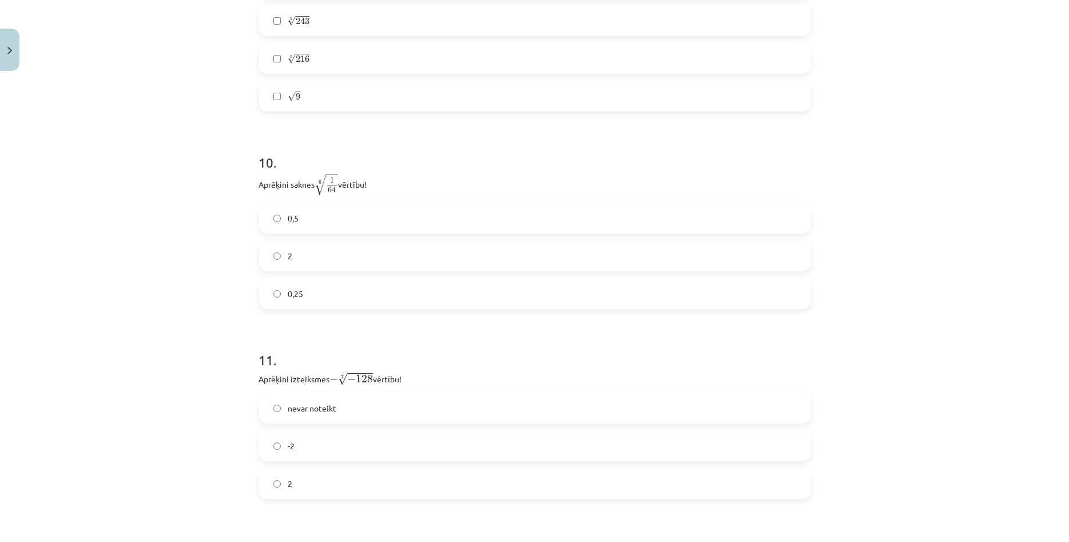
click at [301, 217] on label "0,5" at bounding box center [535, 218] width 550 height 29
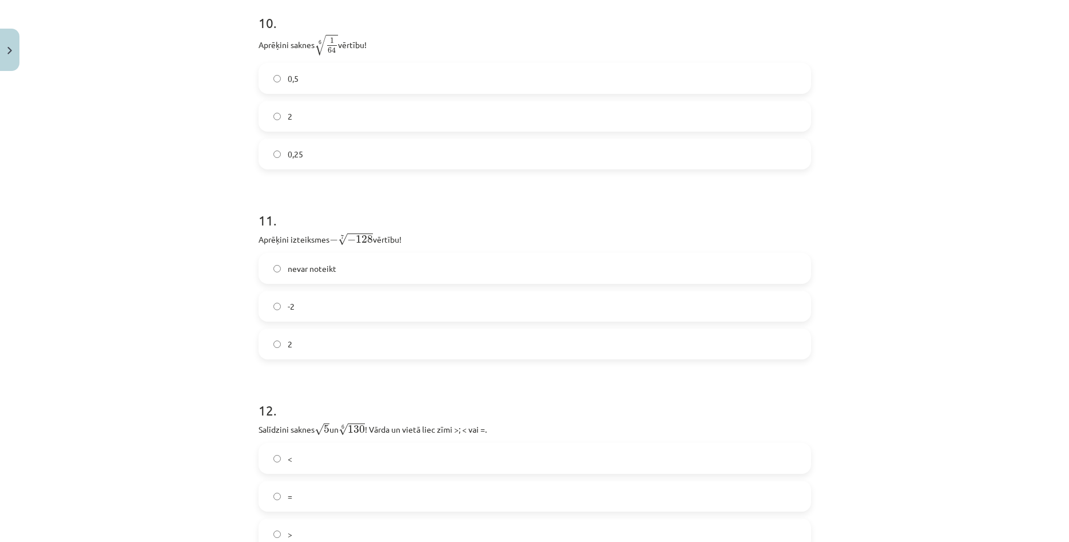
scroll to position [2160, 0]
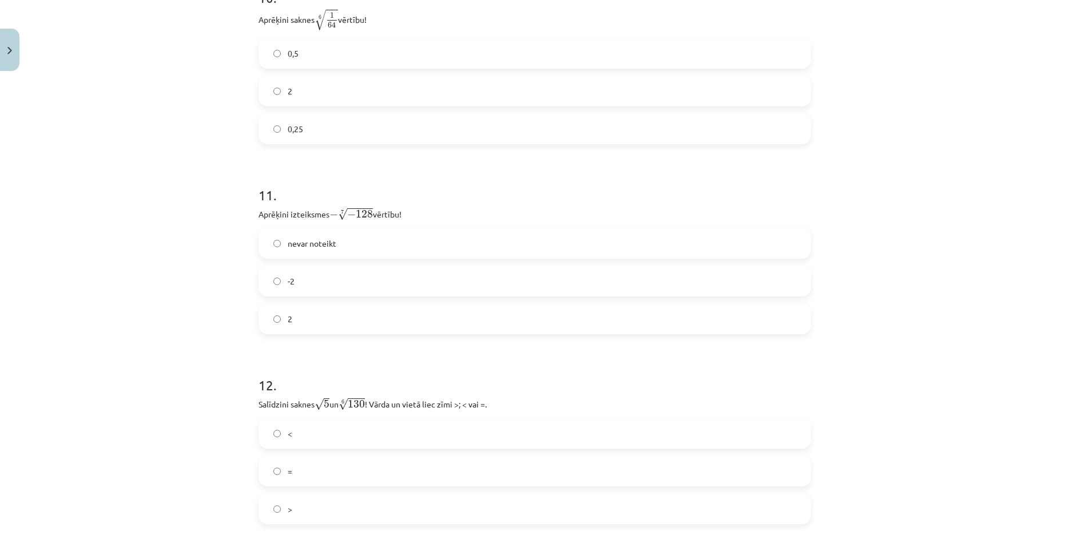
click at [303, 288] on label "-2" at bounding box center [535, 281] width 550 height 29
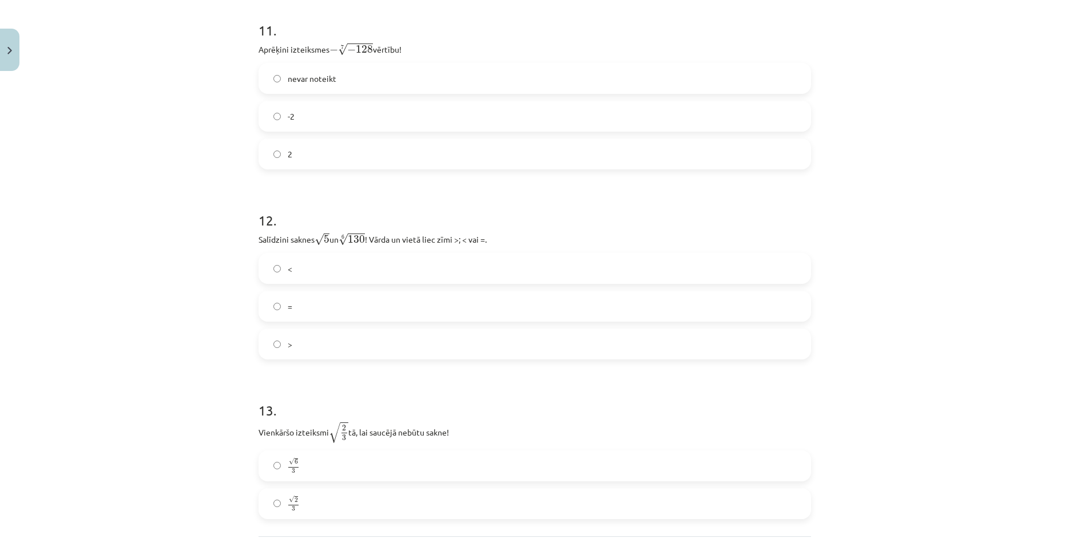
click at [281, 299] on label "=" at bounding box center [535, 306] width 550 height 29
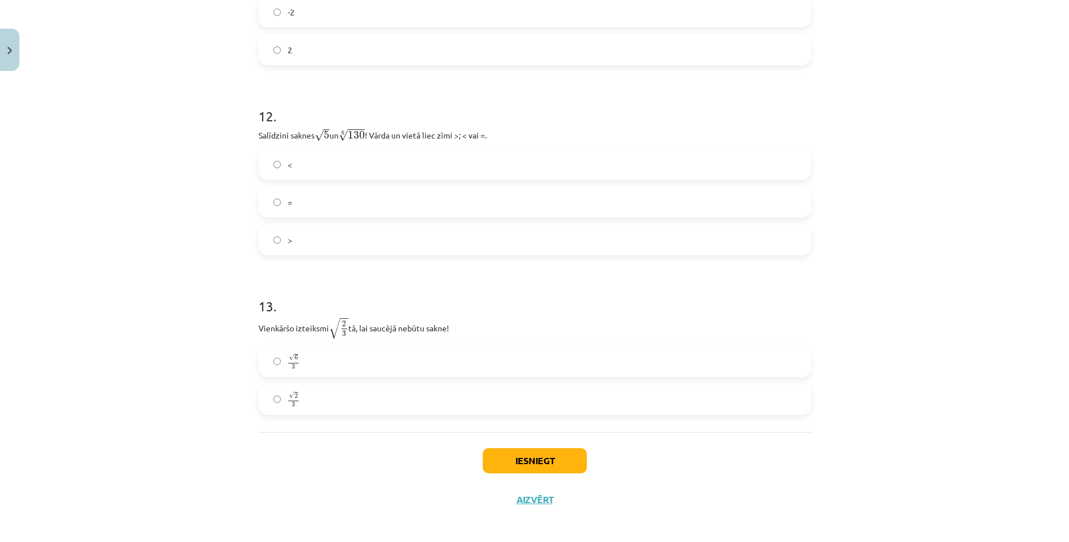
scroll to position [2435, 0]
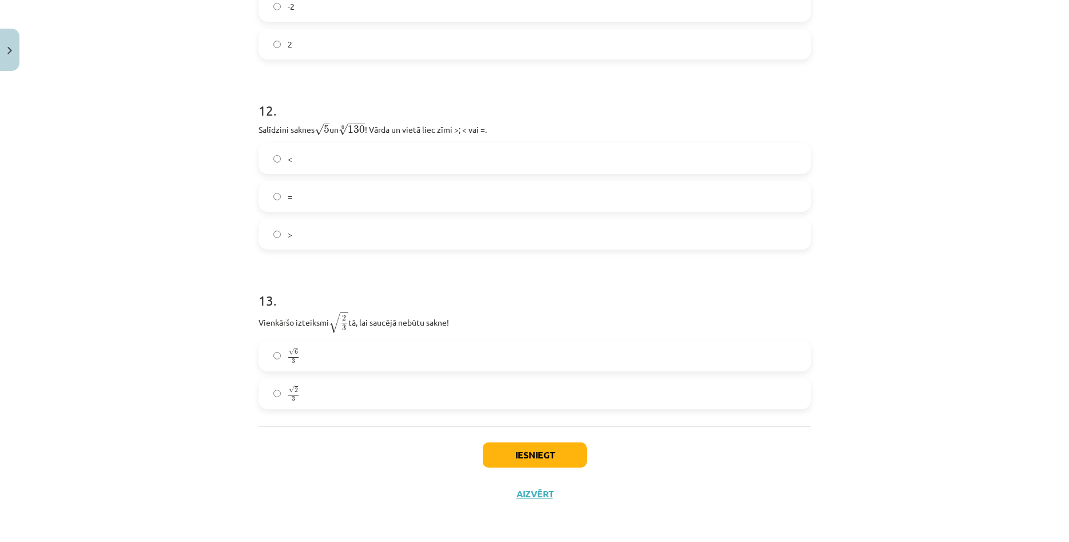
click at [291, 387] on span "√" at bounding box center [292, 389] width 6 height 7
click at [518, 456] on button "Iesniegt" at bounding box center [535, 454] width 104 height 25
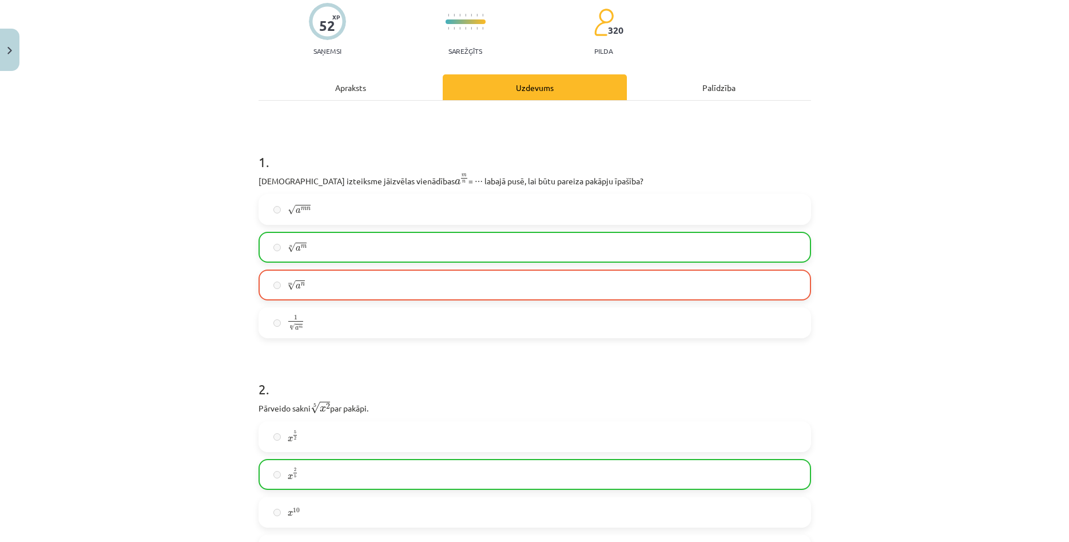
scroll to position [73, 0]
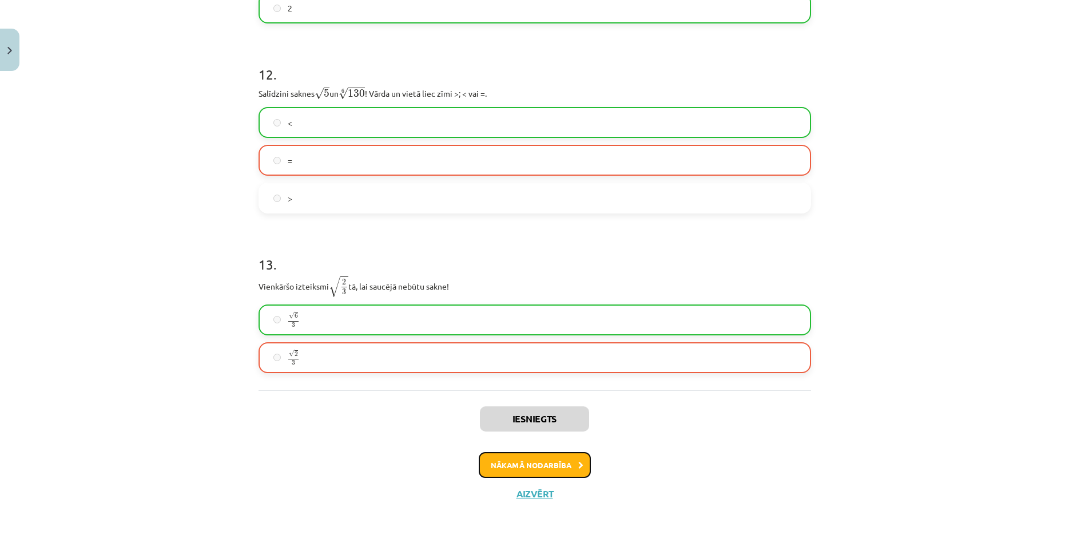
click at [572, 461] on button "Nākamā nodarbība" at bounding box center [535, 465] width 112 height 26
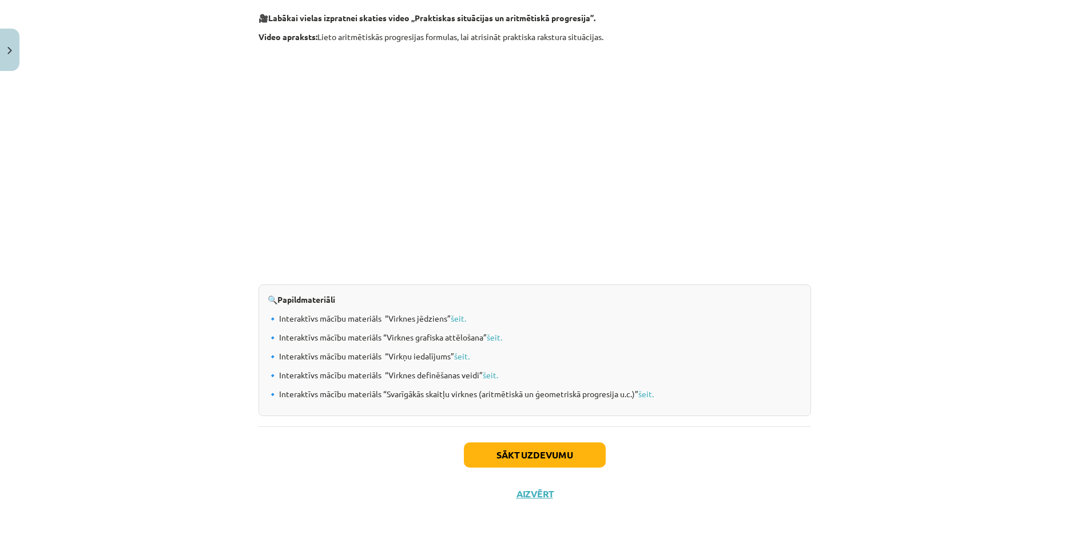
scroll to position [1062, 0]
click at [507, 455] on button "Sākt uzdevumu" at bounding box center [535, 455] width 142 height 25
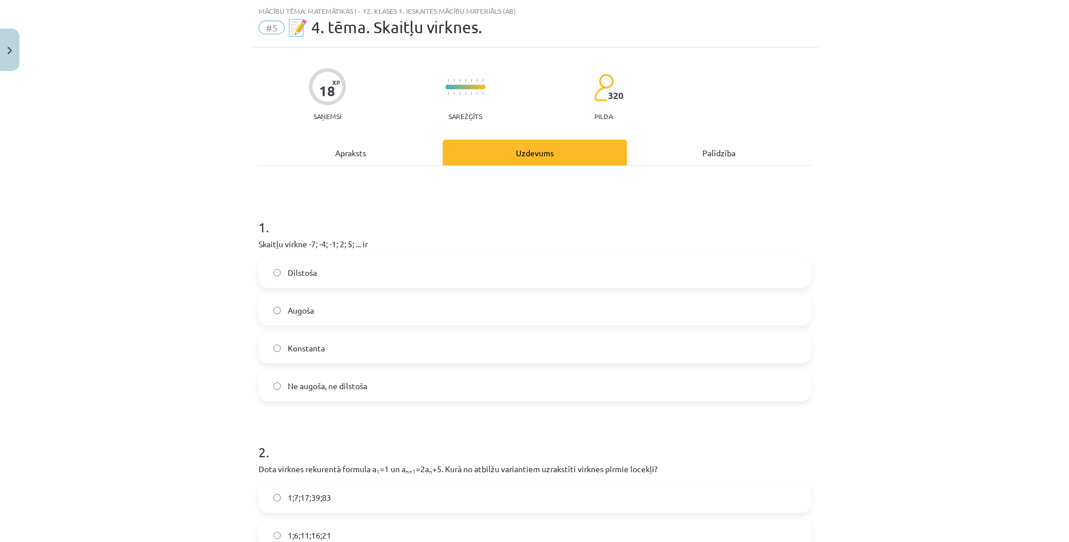
scroll to position [28, 0]
click at [334, 310] on label "Augoša" at bounding box center [535, 310] width 550 height 29
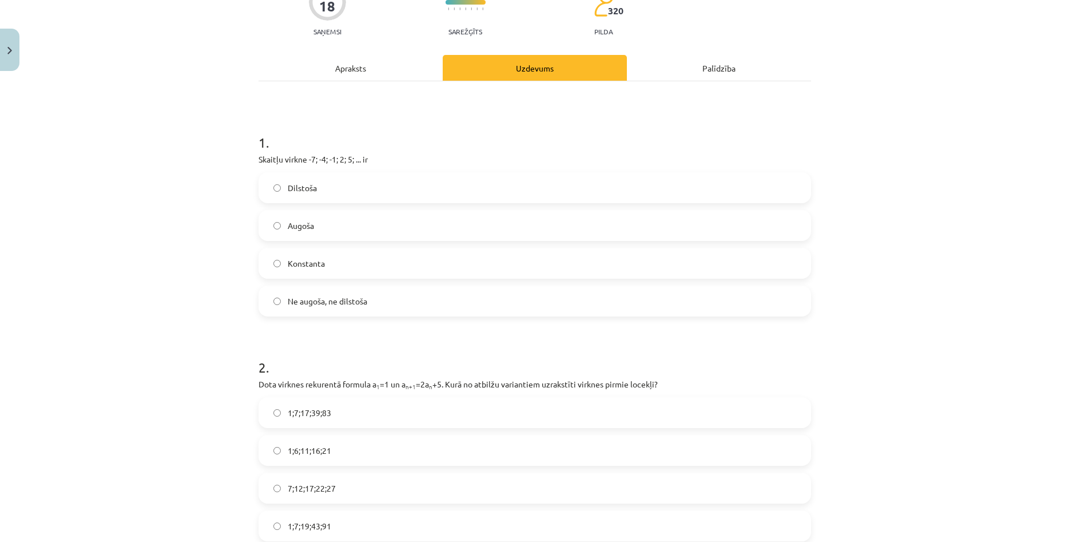
scroll to position [193, 0]
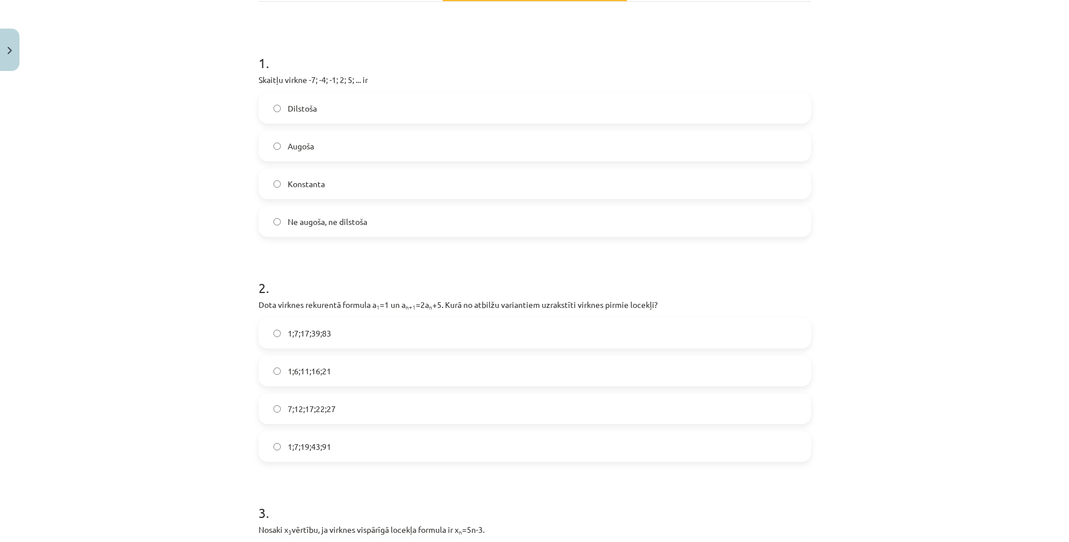
click at [169, 341] on div "Mācību tēma: Matemātikas i - 12. klases 1. ieskaites mācību materiāls (ab) #5 📝…" at bounding box center [534, 271] width 1069 height 542
click at [320, 455] on label "1;7;19;43;91" at bounding box center [535, 446] width 550 height 29
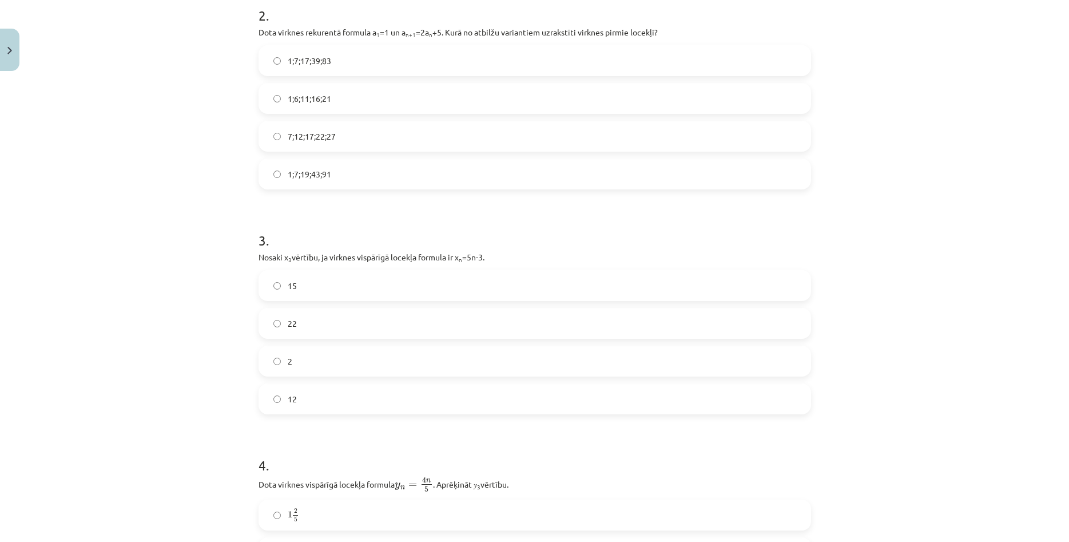
scroll to position [467, 0]
click at [328, 403] on label "12" at bounding box center [535, 396] width 550 height 29
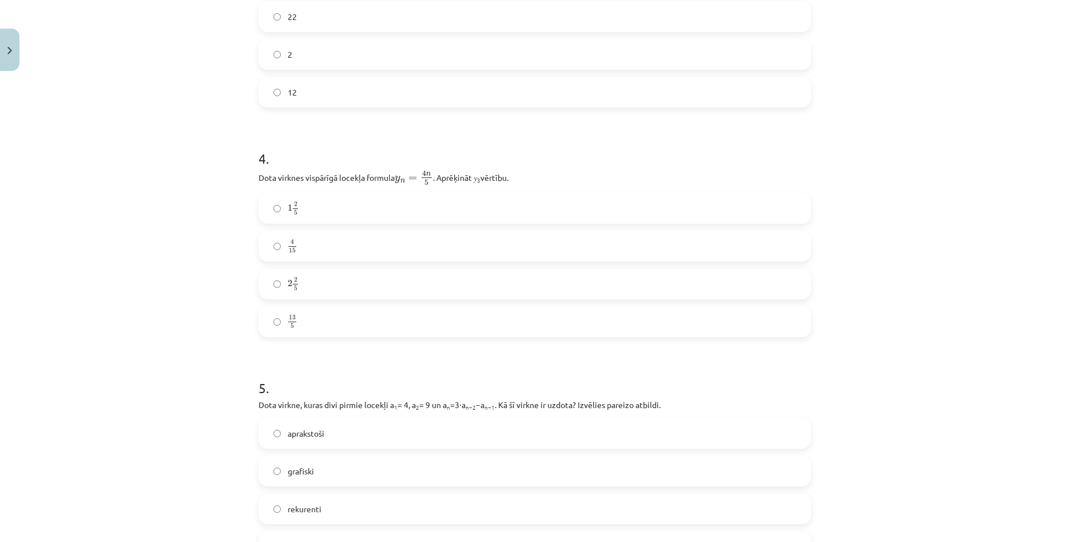
scroll to position [655, 0]
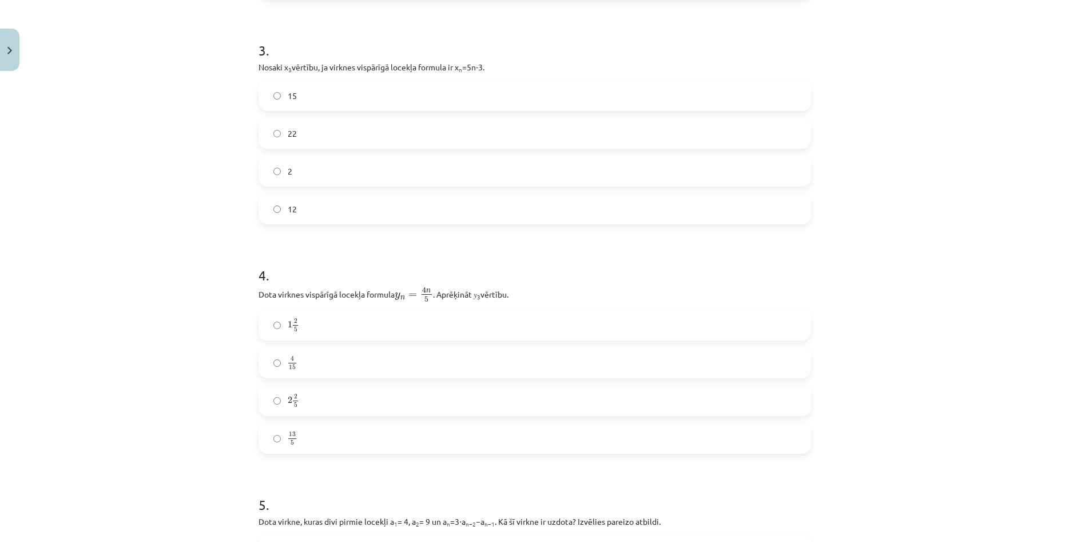
click at [330, 399] on label "2 2 5 2 2 5" at bounding box center [535, 400] width 550 height 29
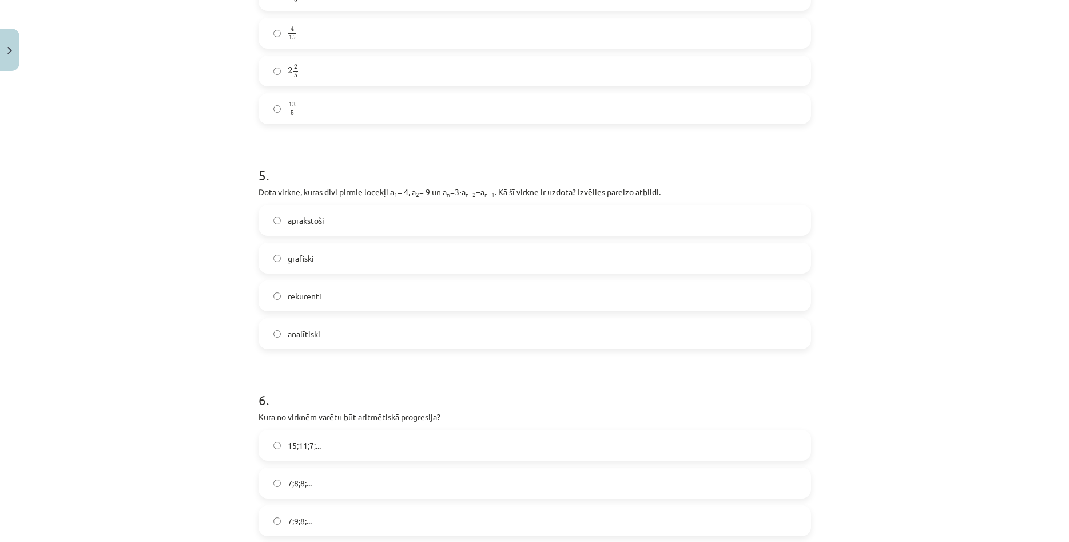
click at [319, 341] on label "analītiski" at bounding box center [535, 333] width 550 height 29
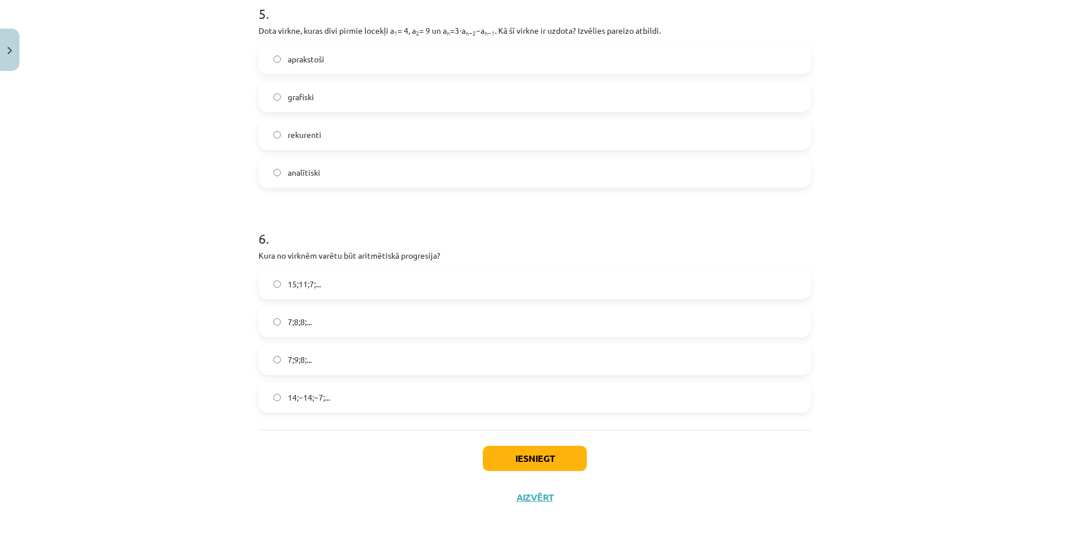
scroll to position [1150, 0]
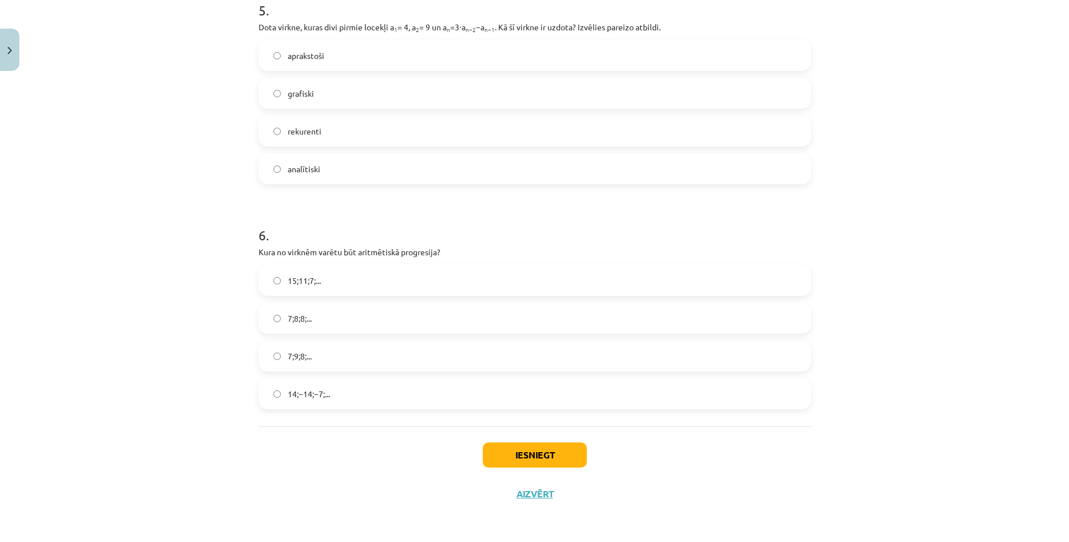
click at [189, 304] on div "Mācību tēma: Matemātikas i - 12. klases 1. ieskaites mācību materiāls (ab) #5 📝…" at bounding box center [534, 271] width 1069 height 542
click at [330, 289] on label "15;11;7;..." at bounding box center [535, 280] width 550 height 29
click at [497, 452] on button "Iesniegt" at bounding box center [535, 454] width 104 height 25
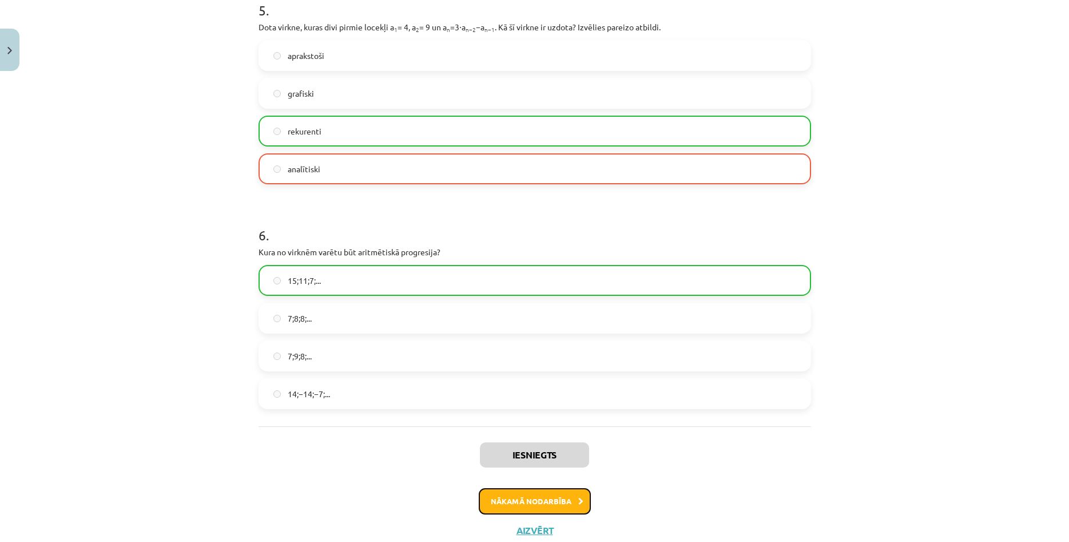
click at [505, 504] on button "Nākamā nodarbība" at bounding box center [535, 501] width 112 height 26
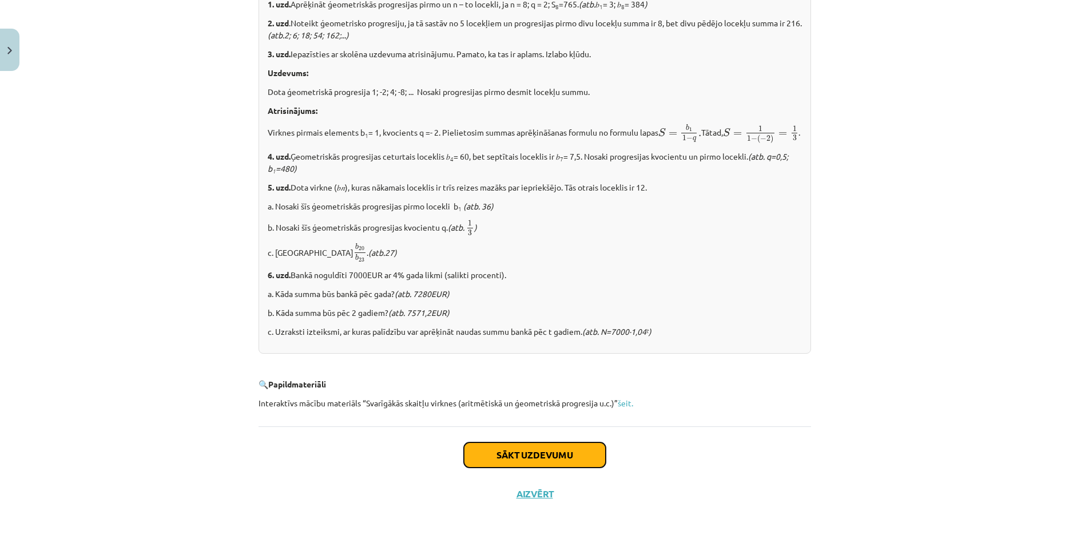
click at [488, 450] on button "Sākt uzdevumu" at bounding box center [535, 454] width 142 height 25
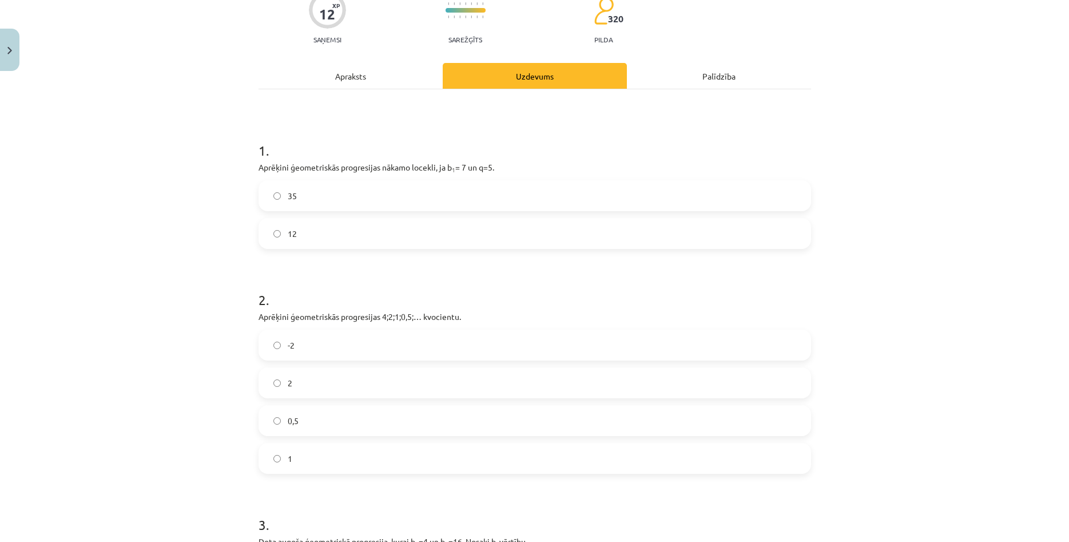
scroll to position [110, 0]
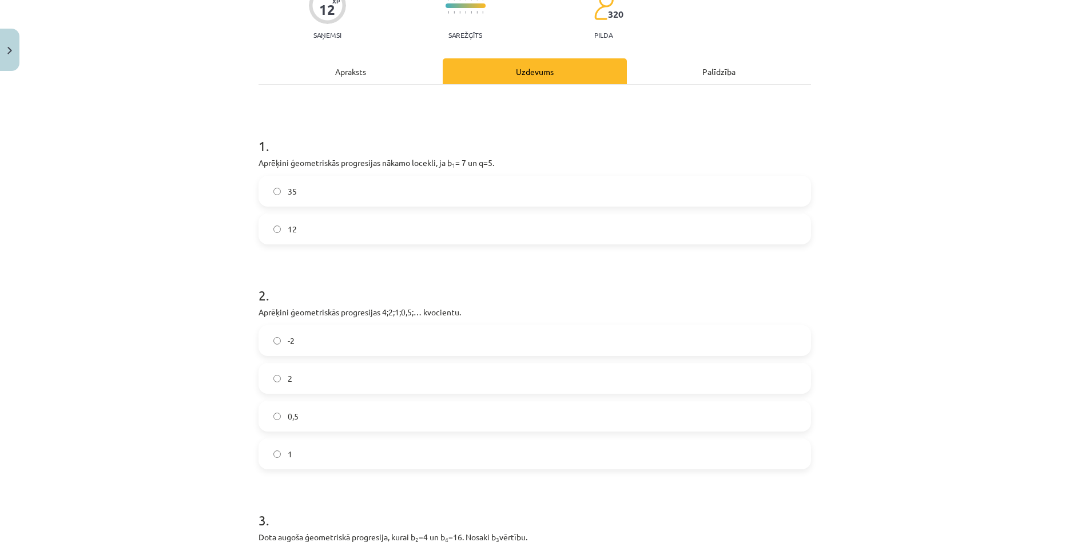
click at [314, 188] on label "35" at bounding box center [535, 191] width 550 height 29
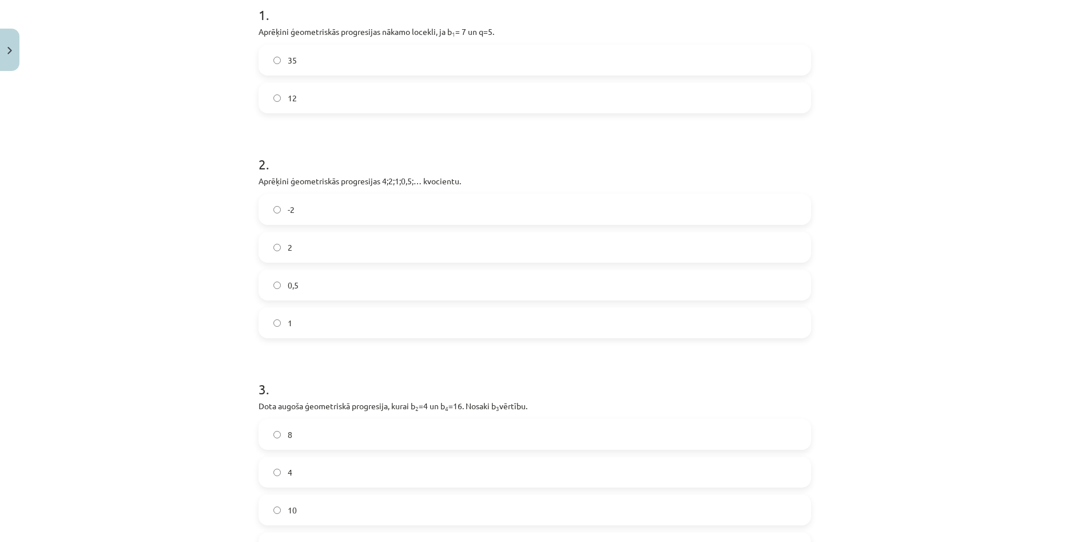
scroll to position [275, 0]
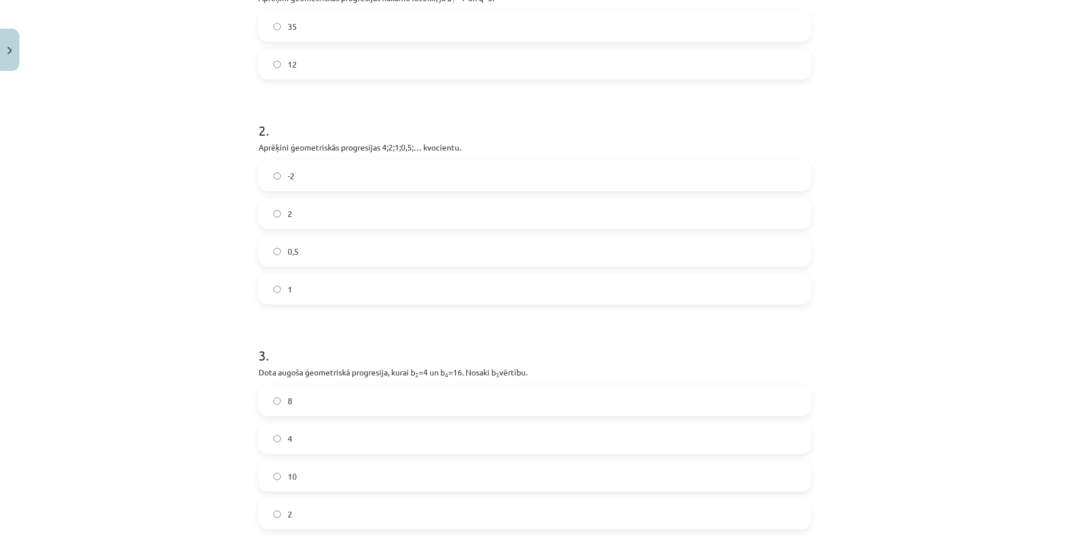
click at [346, 252] on label "0,5" at bounding box center [535, 251] width 550 height 29
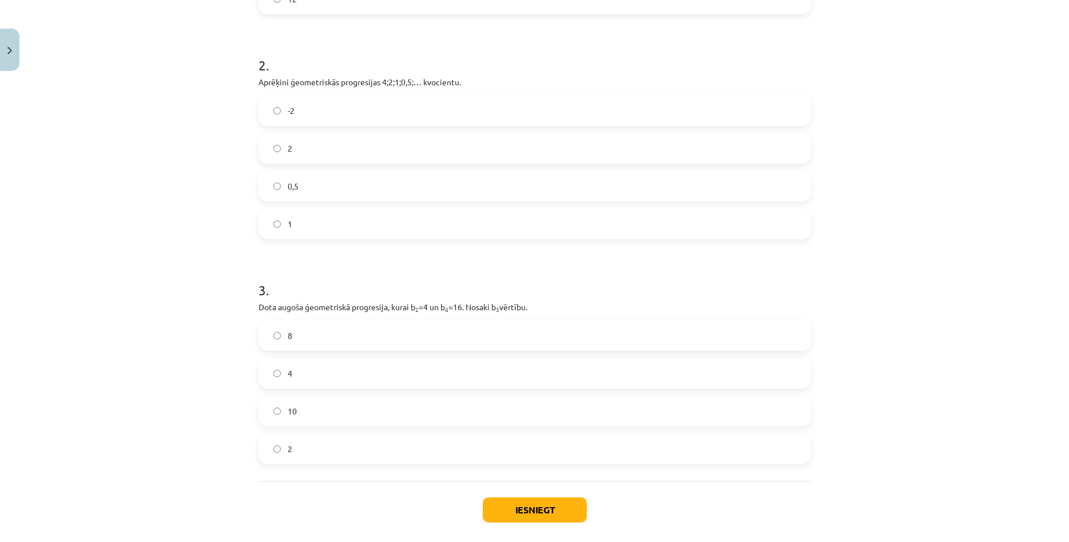
scroll to position [395, 0]
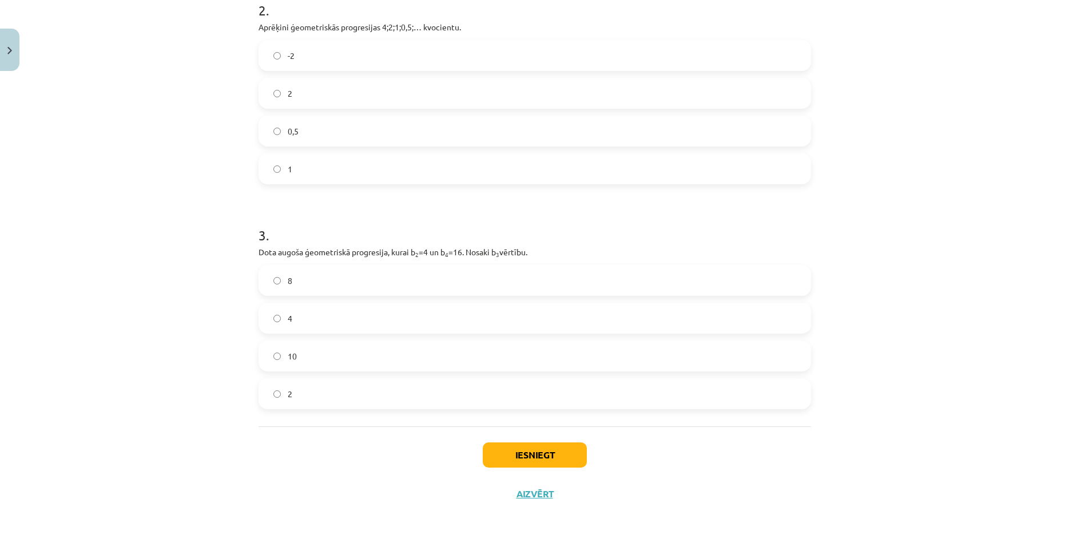
click at [329, 278] on label "8" at bounding box center [535, 280] width 550 height 29
click at [546, 453] on button "Iesniegt" at bounding box center [535, 454] width 104 height 25
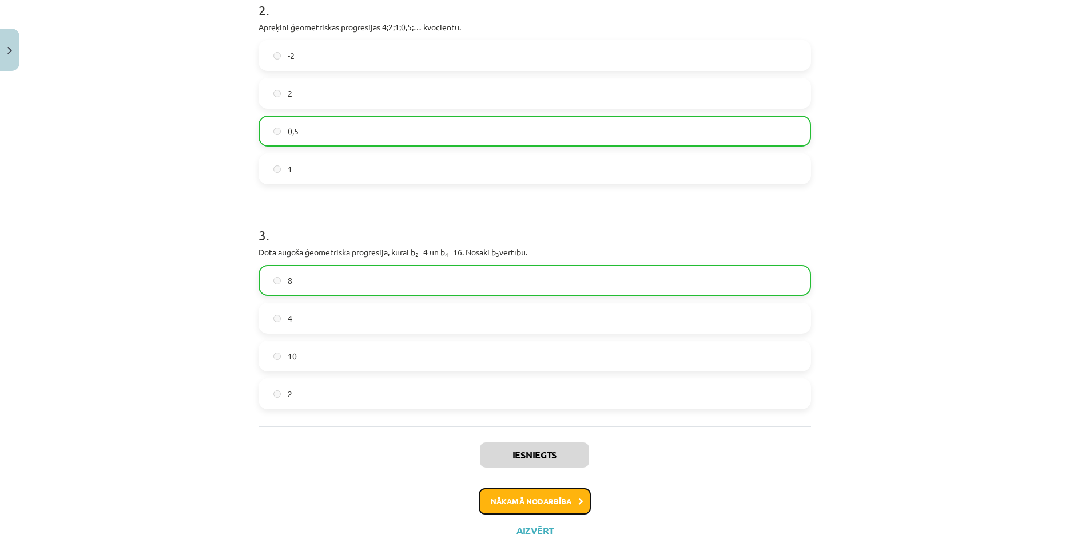
click at [518, 506] on button "Nākamā nodarbība" at bounding box center [535, 501] width 112 height 26
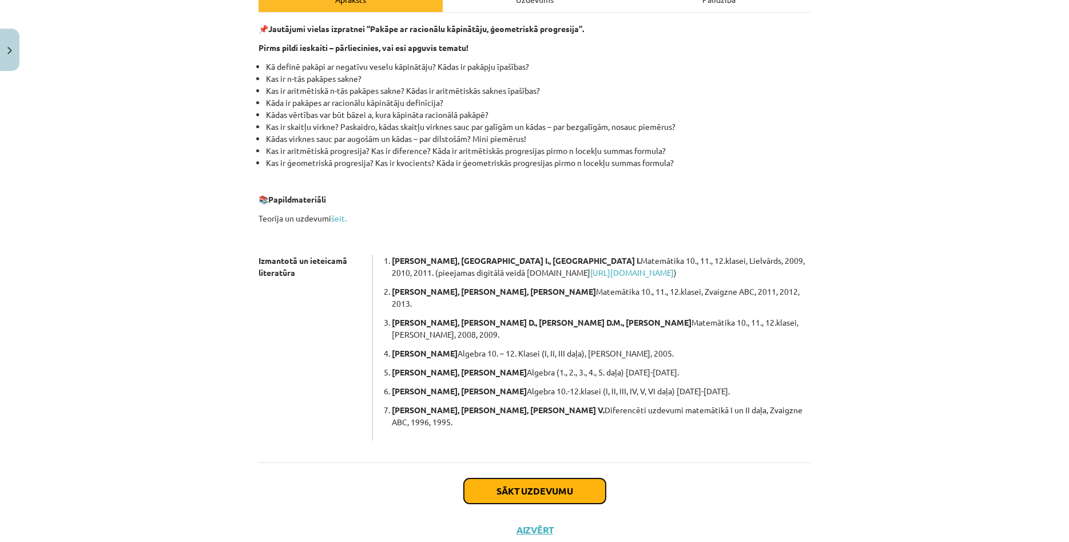
click at [491, 478] on button "Sākt uzdevumu" at bounding box center [535, 490] width 142 height 25
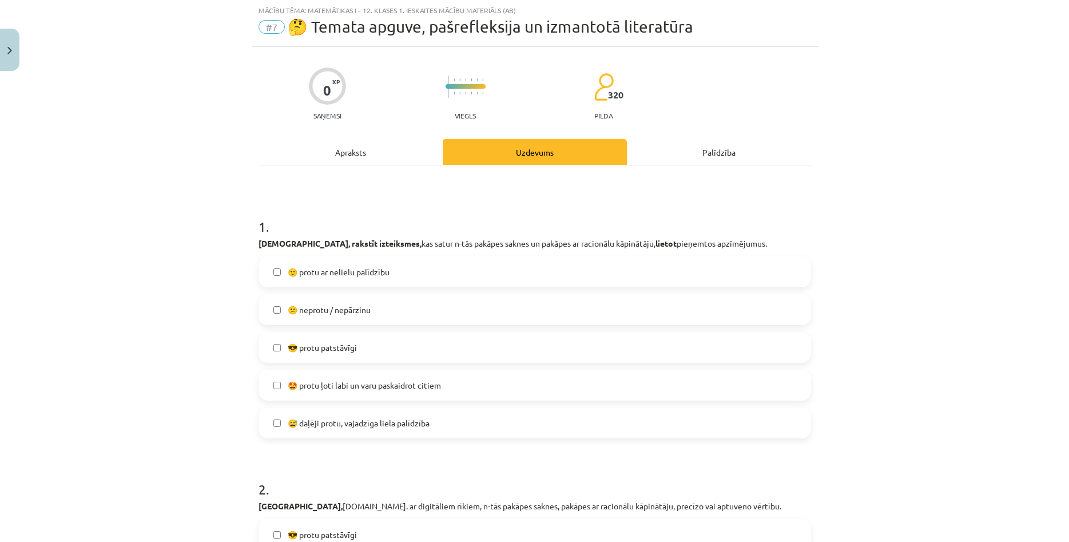
scroll to position [29, 0]
click at [313, 274] on span "🙂 protu ar nelielu palīdzību" at bounding box center [339, 273] width 102 height 12
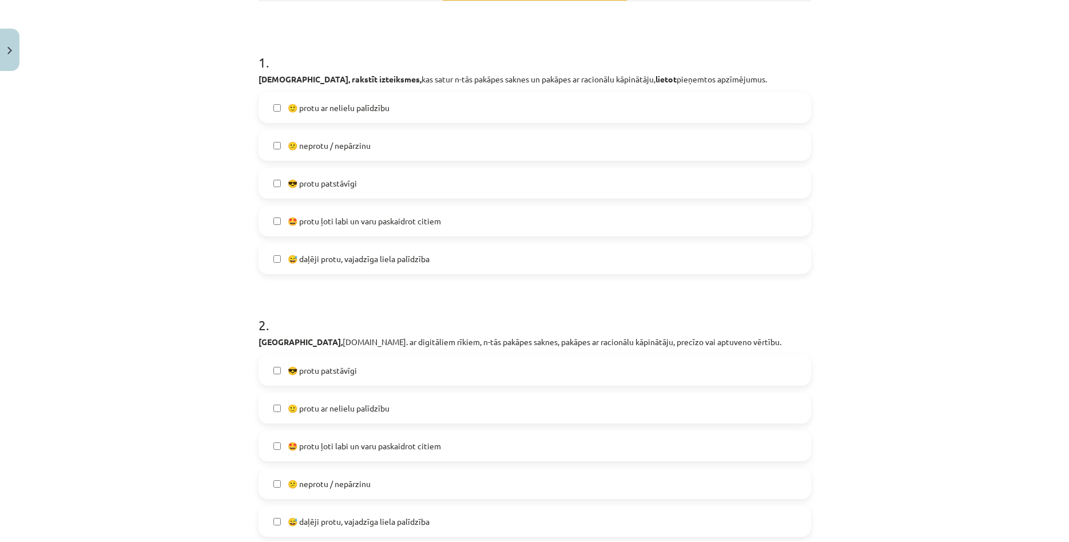
click at [325, 372] on span "😎 protu patstāvīgi" at bounding box center [322, 370] width 69 height 12
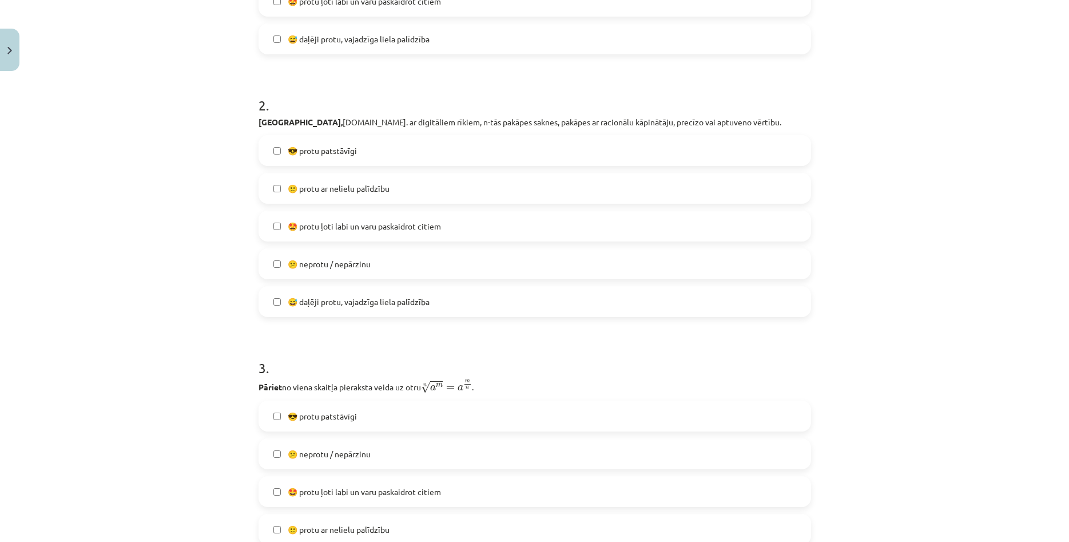
click at [326, 408] on label "😎 protu patstāvīgi" at bounding box center [535, 416] width 550 height 29
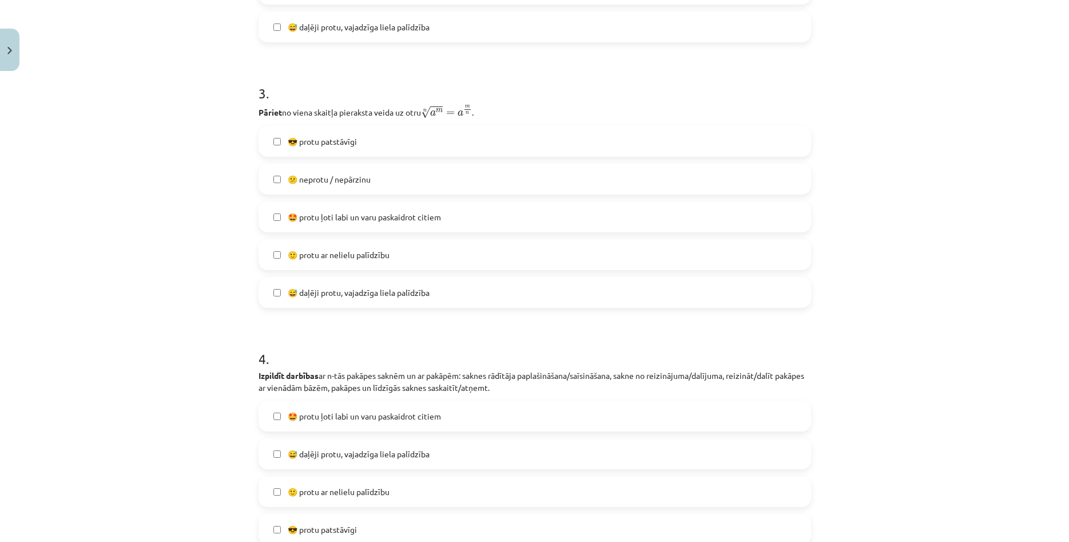
click at [326, 405] on label "🤩 protu ļoti labi un varu paskaidrot citiem" at bounding box center [535, 416] width 550 height 29
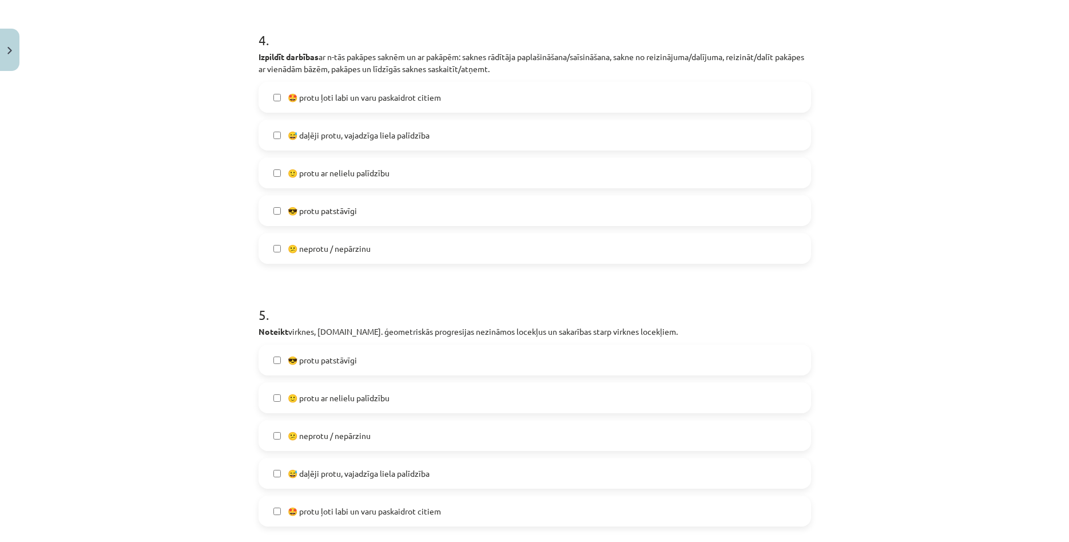
scroll to position [1017, 0]
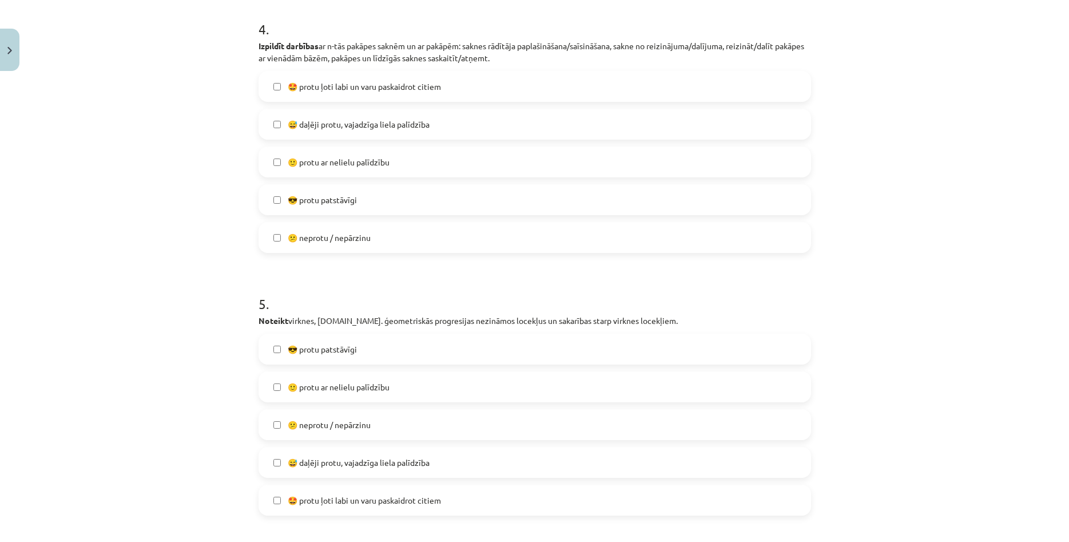
click at [337, 152] on label "🙂 protu ar nelielu palīdzību" at bounding box center [535, 162] width 550 height 29
click at [315, 84] on span "🤩 protu ļoti labi un varu paskaidrot citiem" at bounding box center [364, 87] width 153 height 12
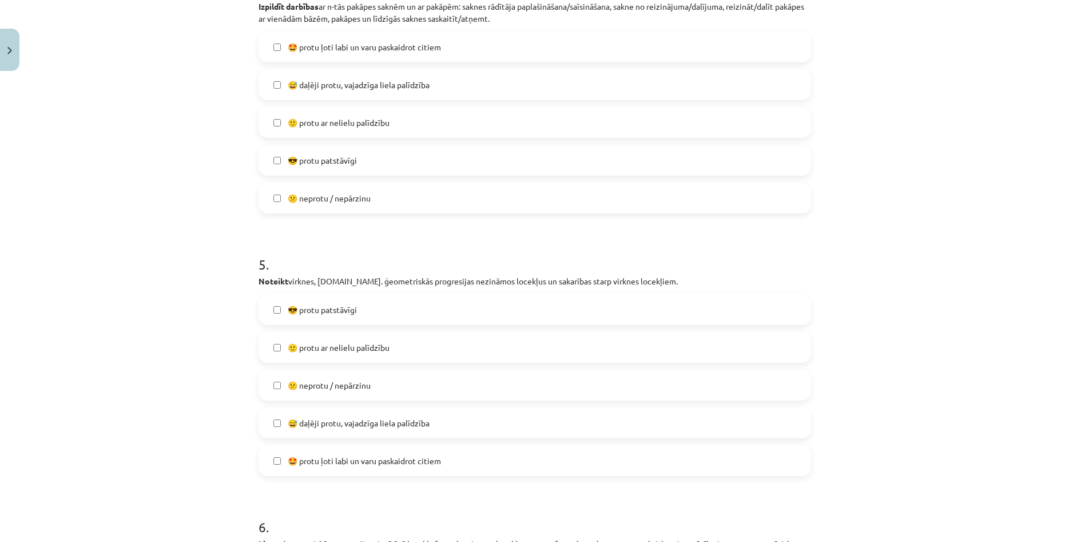
scroll to position [1237, 0]
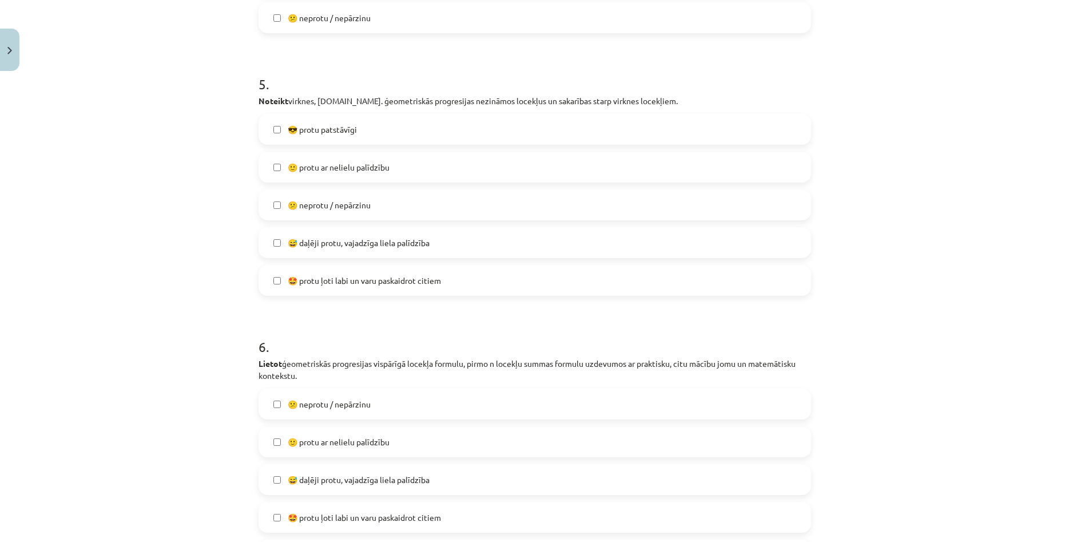
click at [324, 168] on span "🙂 protu ar nelielu palīdzību" at bounding box center [339, 167] width 102 height 12
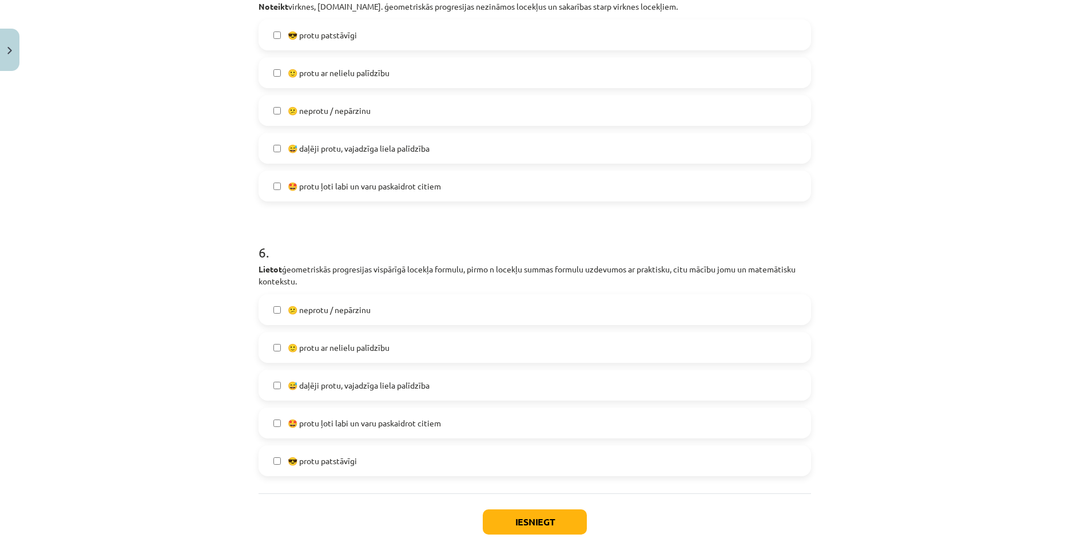
scroll to position [1398, 0]
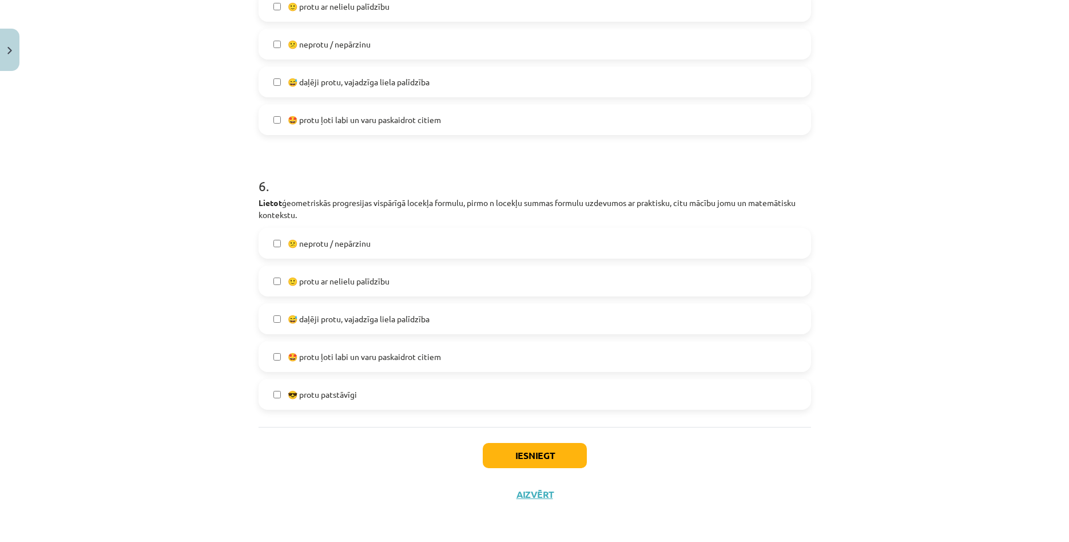
click at [337, 280] on span "🙂 protu ar nelielu palīdzību" at bounding box center [339, 281] width 102 height 12
click at [508, 449] on button "Iesniegt" at bounding box center [535, 455] width 104 height 25
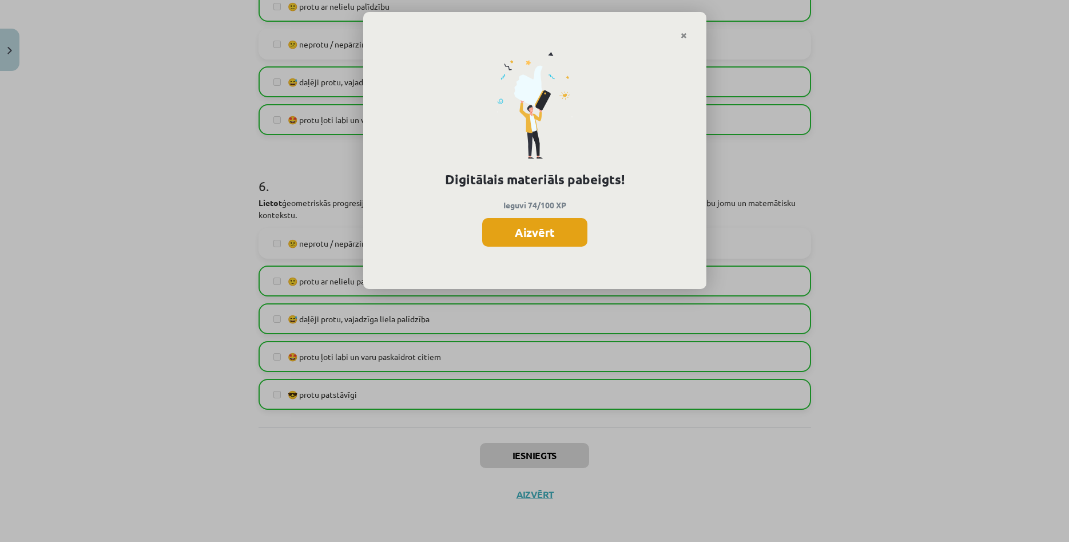
click at [510, 235] on button "Aizvērt" at bounding box center [534, 232] width 105 height 29
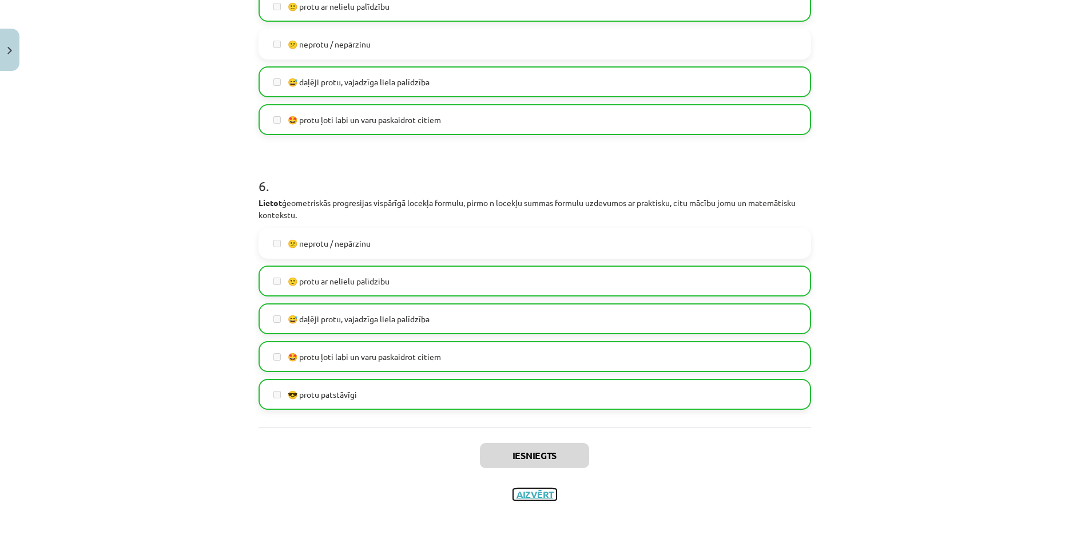
click at [541, 497] on button "Aizvērt" at bounding box center [534, 494] width 43 height 11
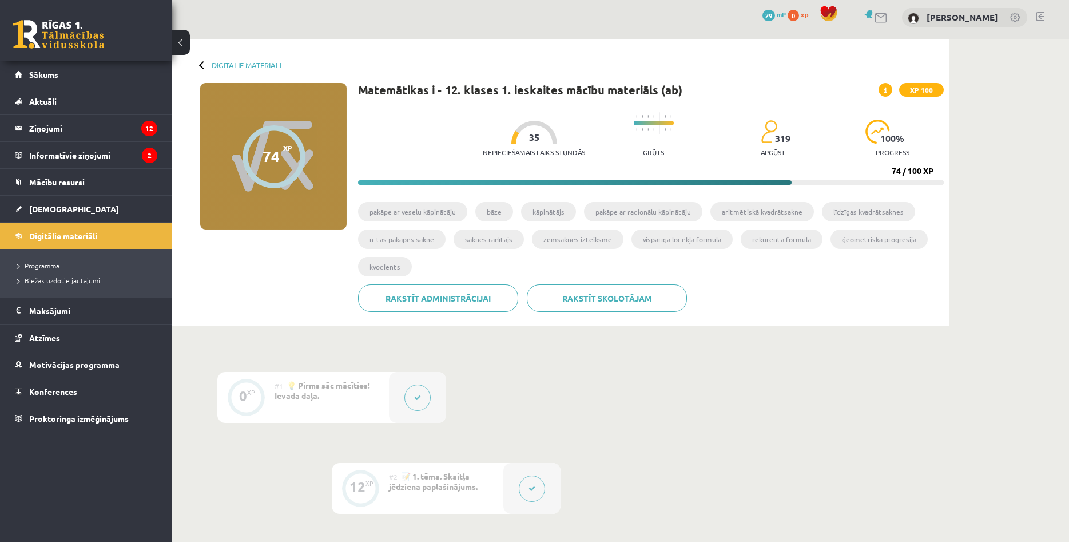
scroll to position [0, 0]
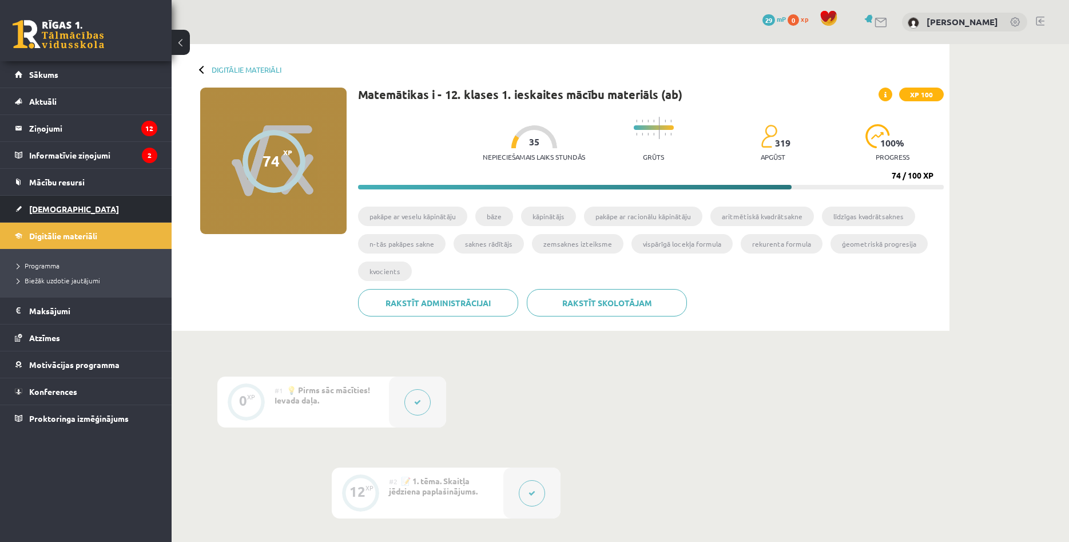
click at [94, 209] on link "[DEMOGRAPHIC_DATA]" at bounding box center [86, 209] width 142 height 26
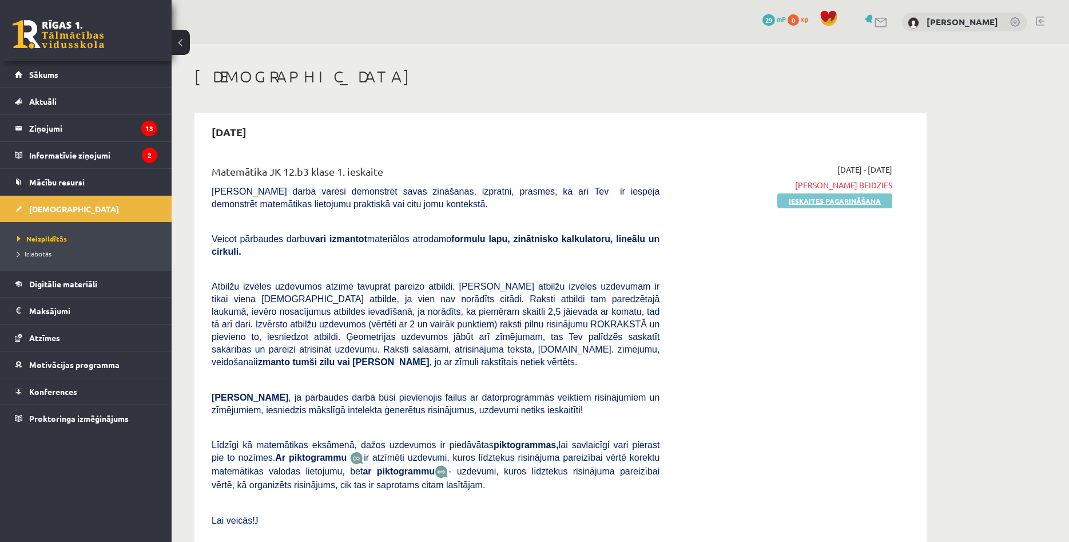
click at [791, 199] on link "Ieskaites pagarināšana" at bounding box center [835, 200] width 115 height 15
click at [779, 18] on link "29 mP" at bounding box center [773, 18] width 23 height 9
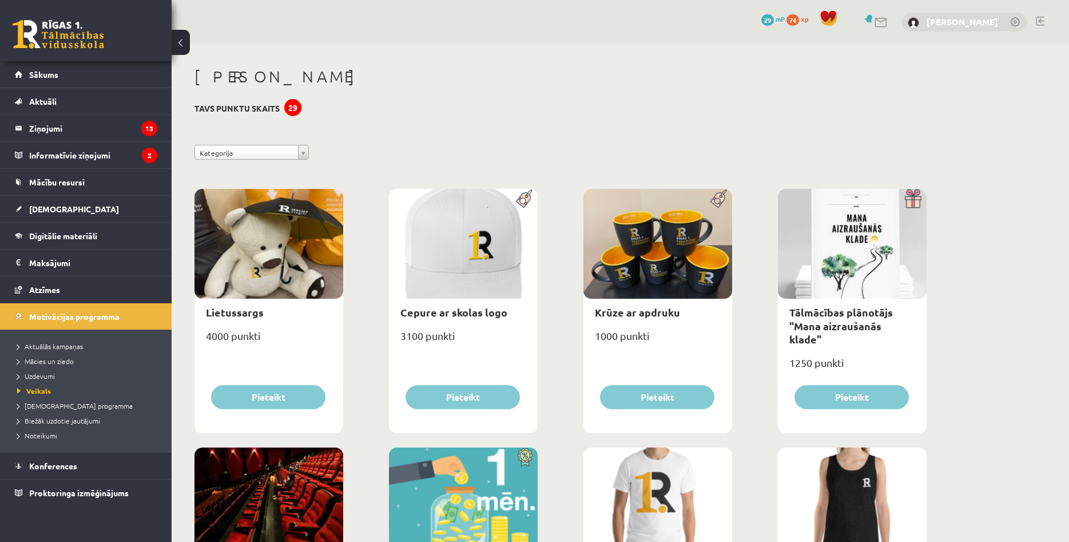
click at [940, 17] on link "[PERSON_NAME]" at bounding box center [963, 21] width 72 height 11
